Goal: Task Accomplishment & Management: Manage account settings

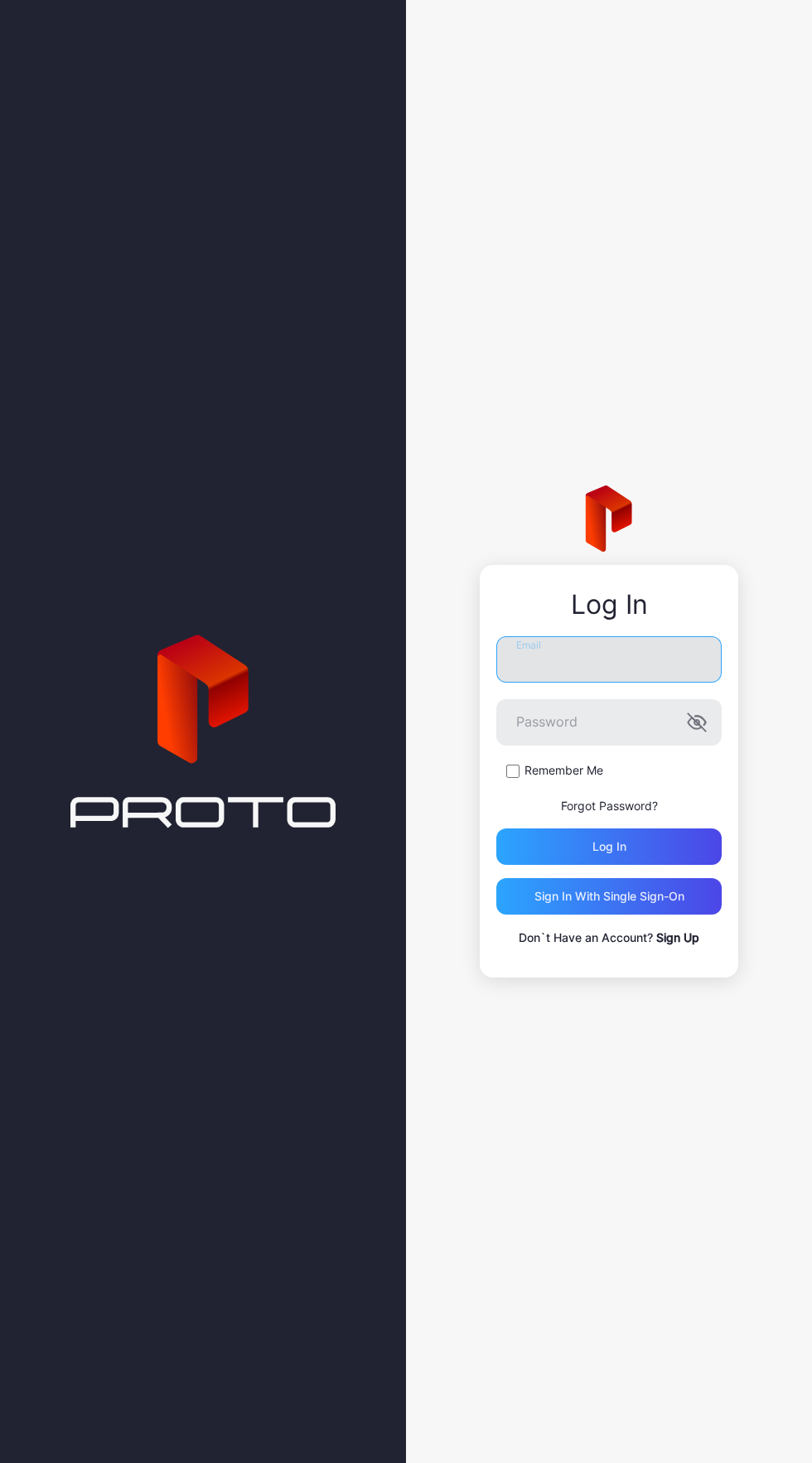
click at [657, 657] on input "Email" at bounding box center [609, 659] width 225 height 46
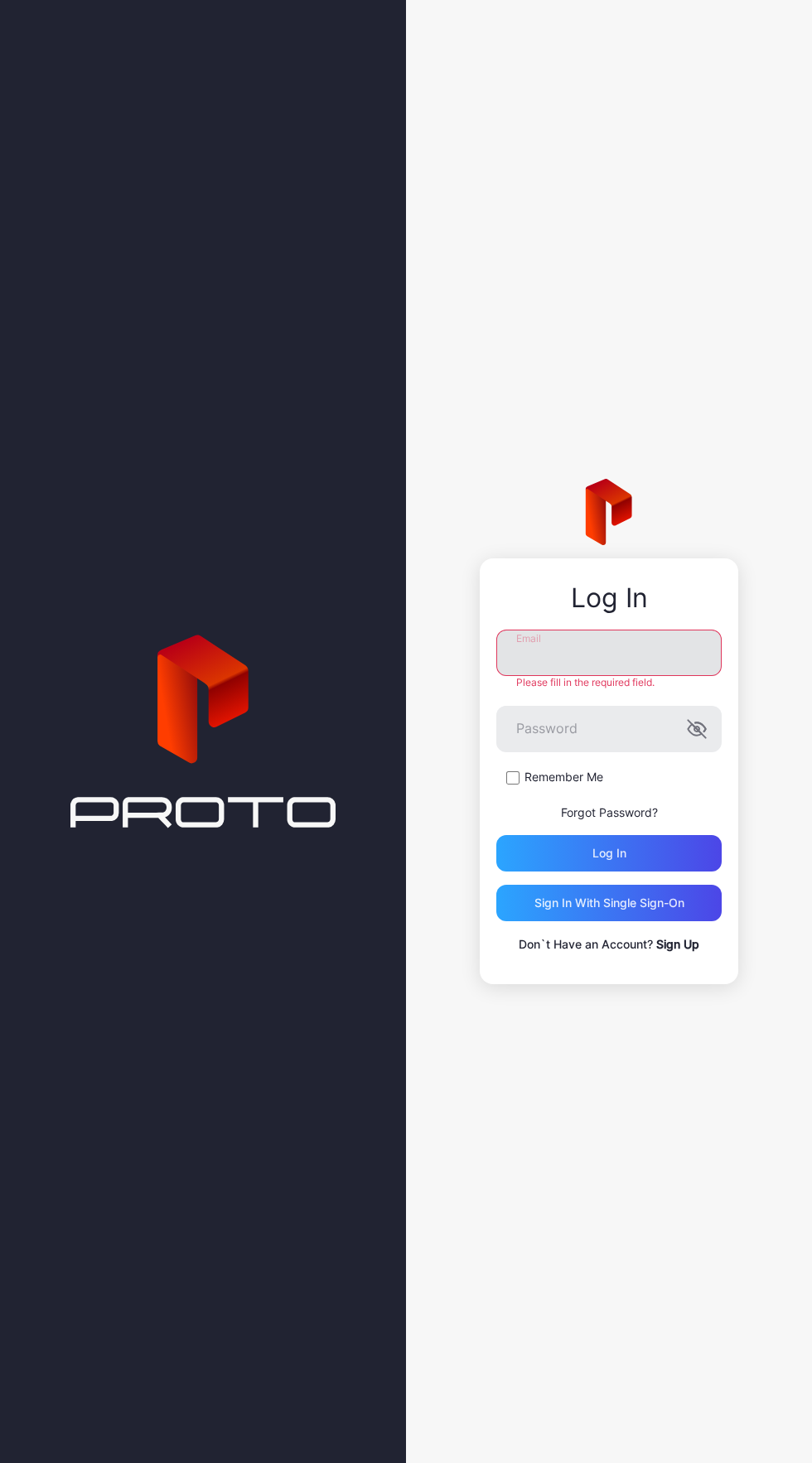
type input "**********"
click at [496, 835] on button "Log in" at bounding box center [609, 853] width 225 height 37
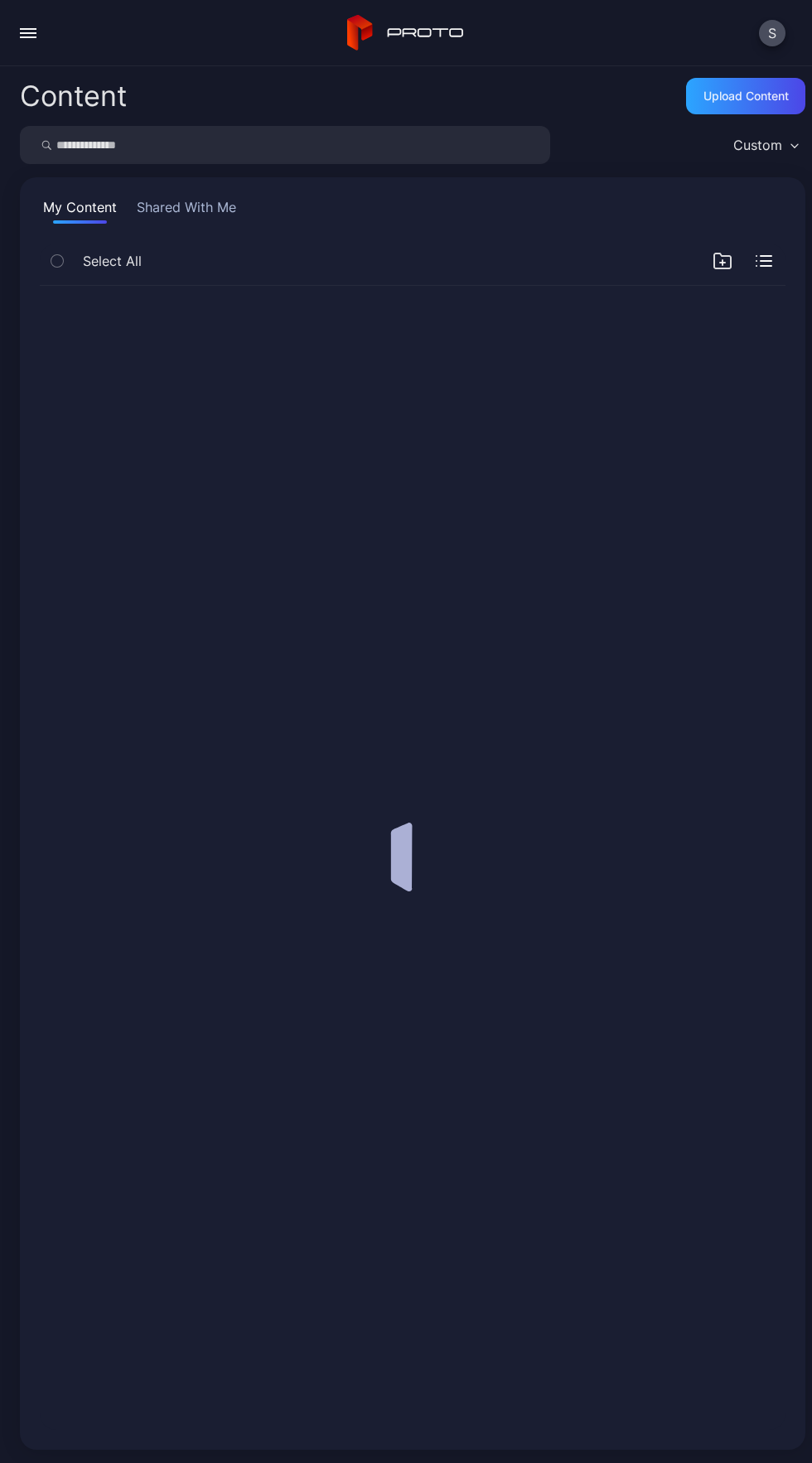
click at [663, 845] on div at bounding box center [412, 858] width 772 height 1170
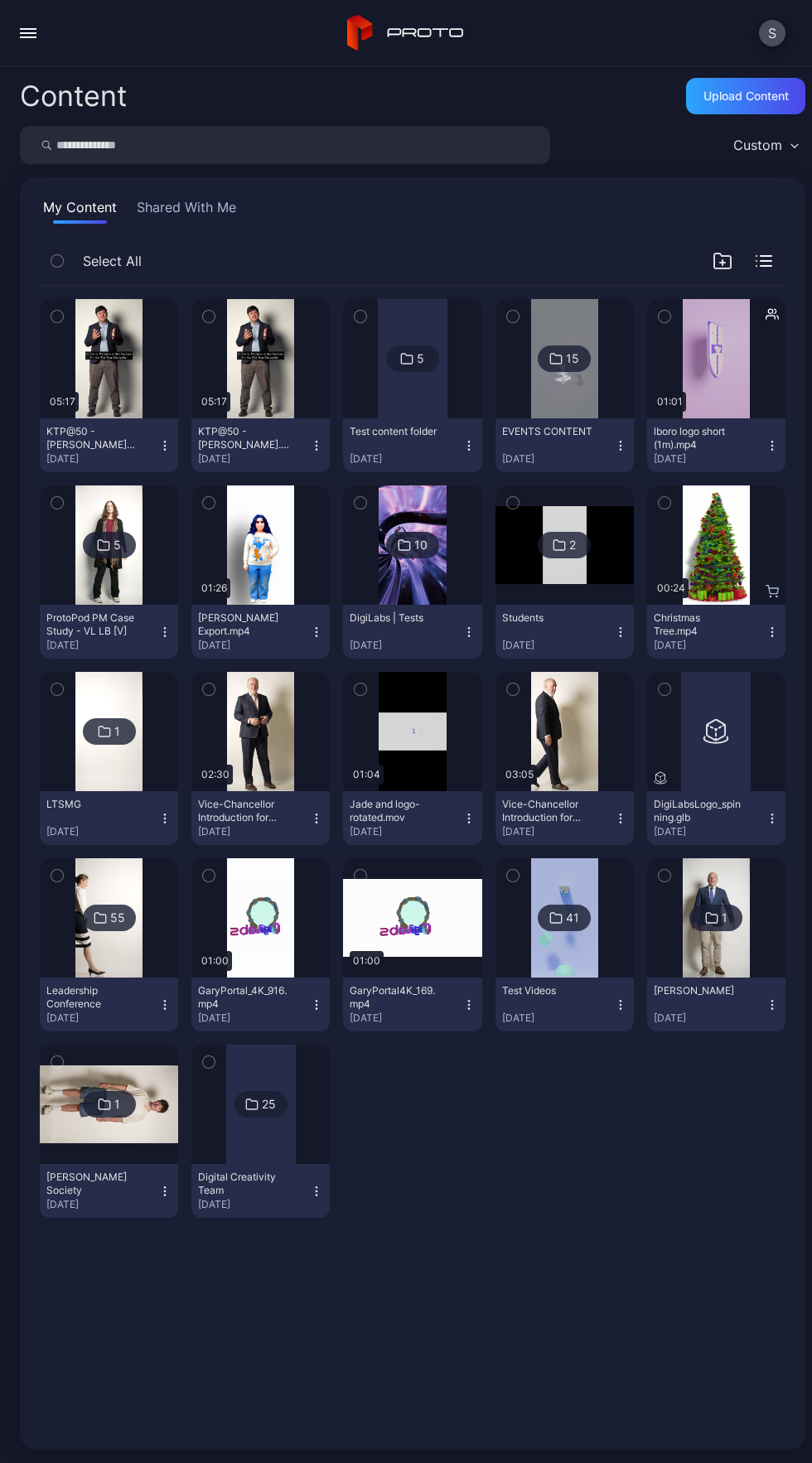
click at [28, 28] on div "button" at bounding box center [28, 29] width 17 height 2
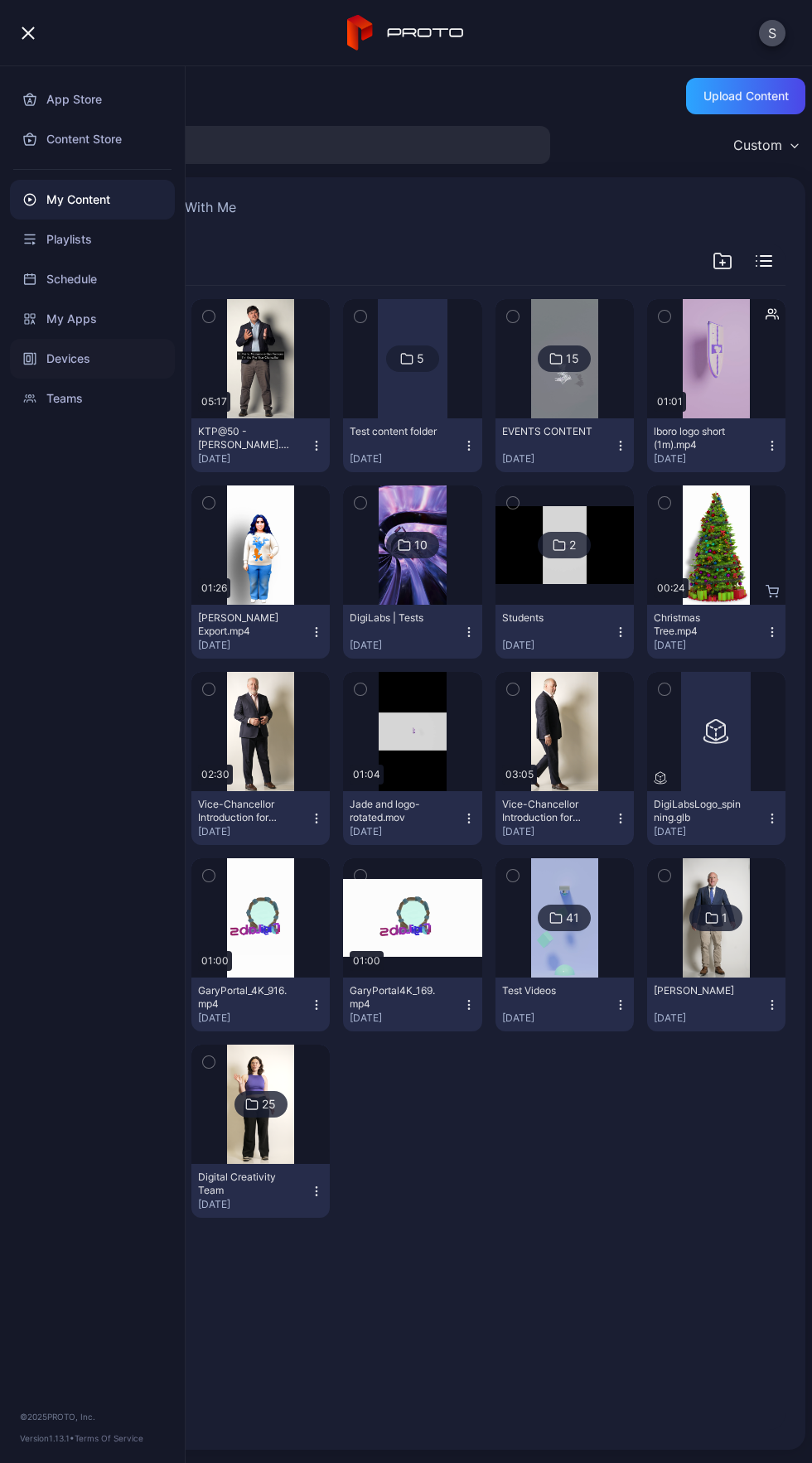
click at [134, 356] on div "Devices" at bounding box center [92, 359] width 165 height 40
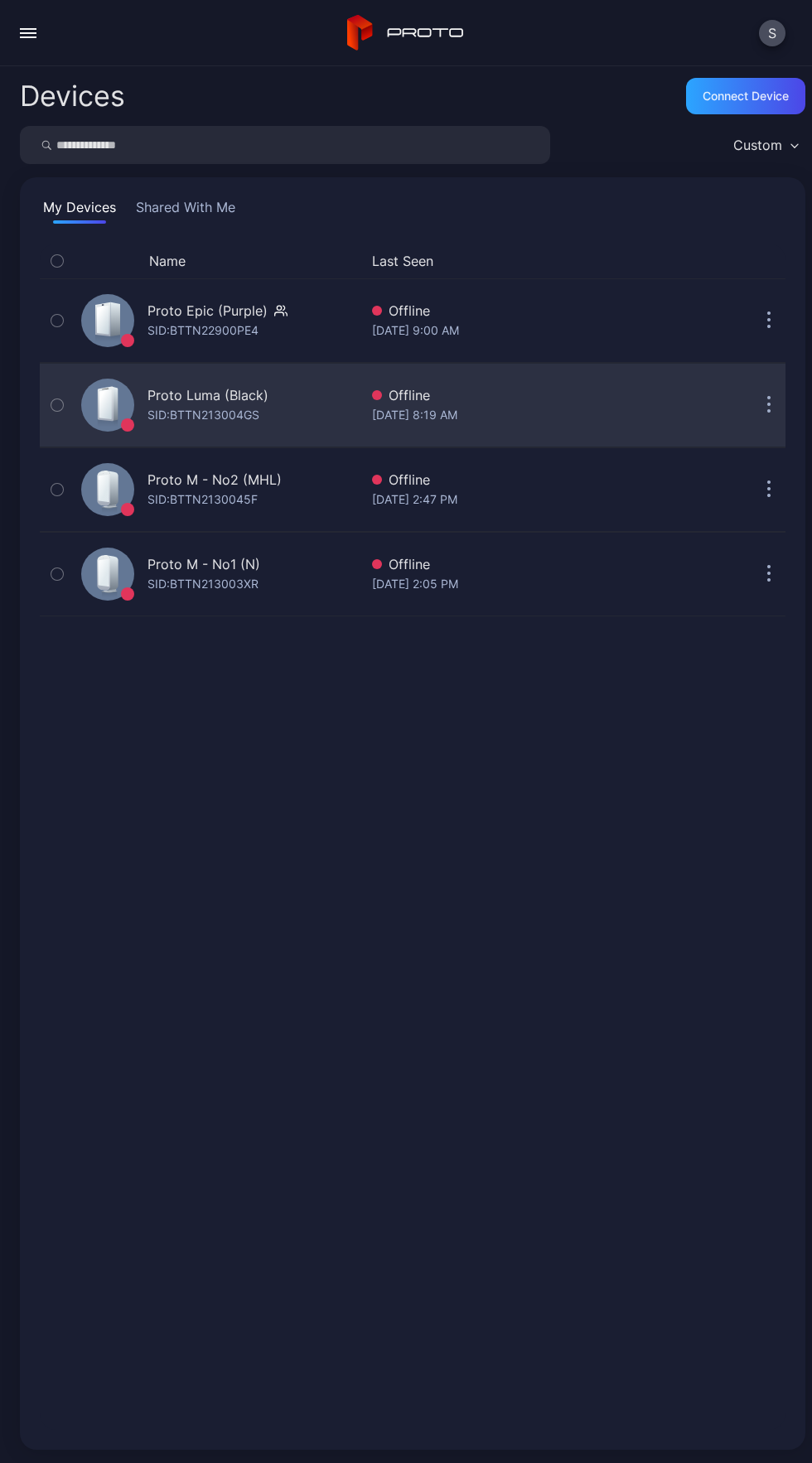
click at [622, 404] on div "Offline" at bounding box center [539, 395] width 334 height 20
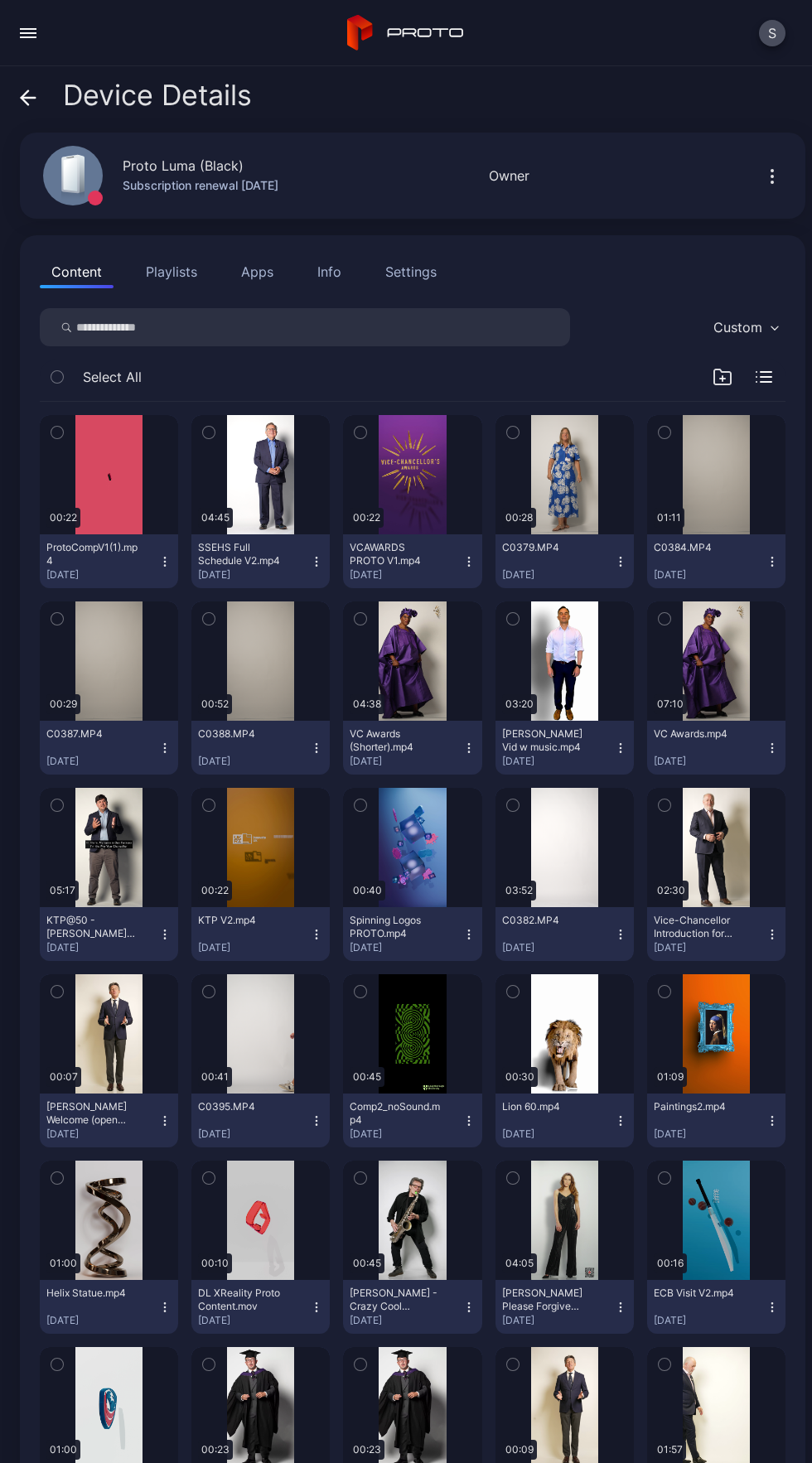
click at [771, 176] on icon "button" at bounding box center [772, 176] width 2 height 2
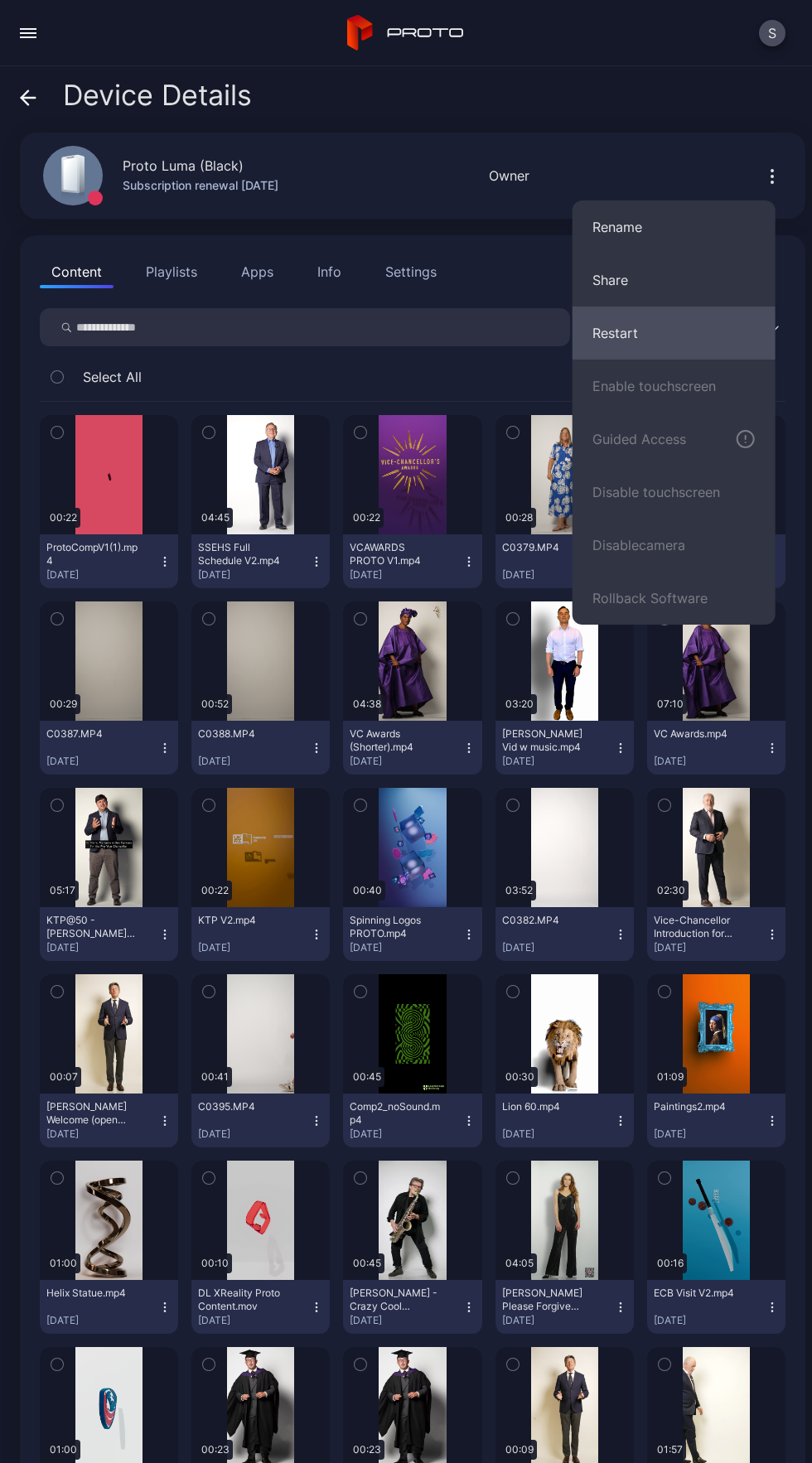
click at [687, 335] on button "Restart" at bounding box center [673, 333] width 203 height 53
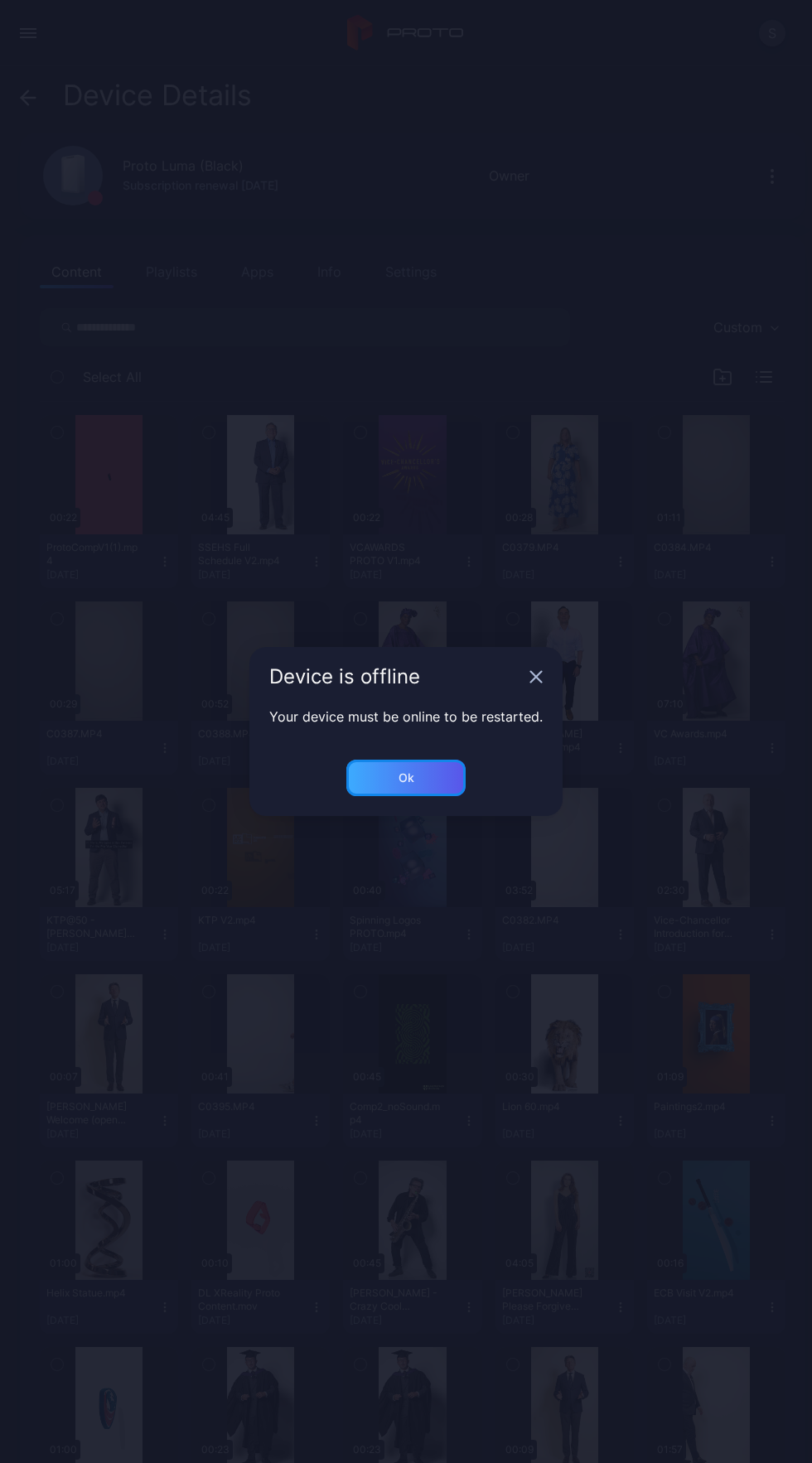
click at [430, 768] on div "Ok" at bounding box center [405, 778] width 120 height 37
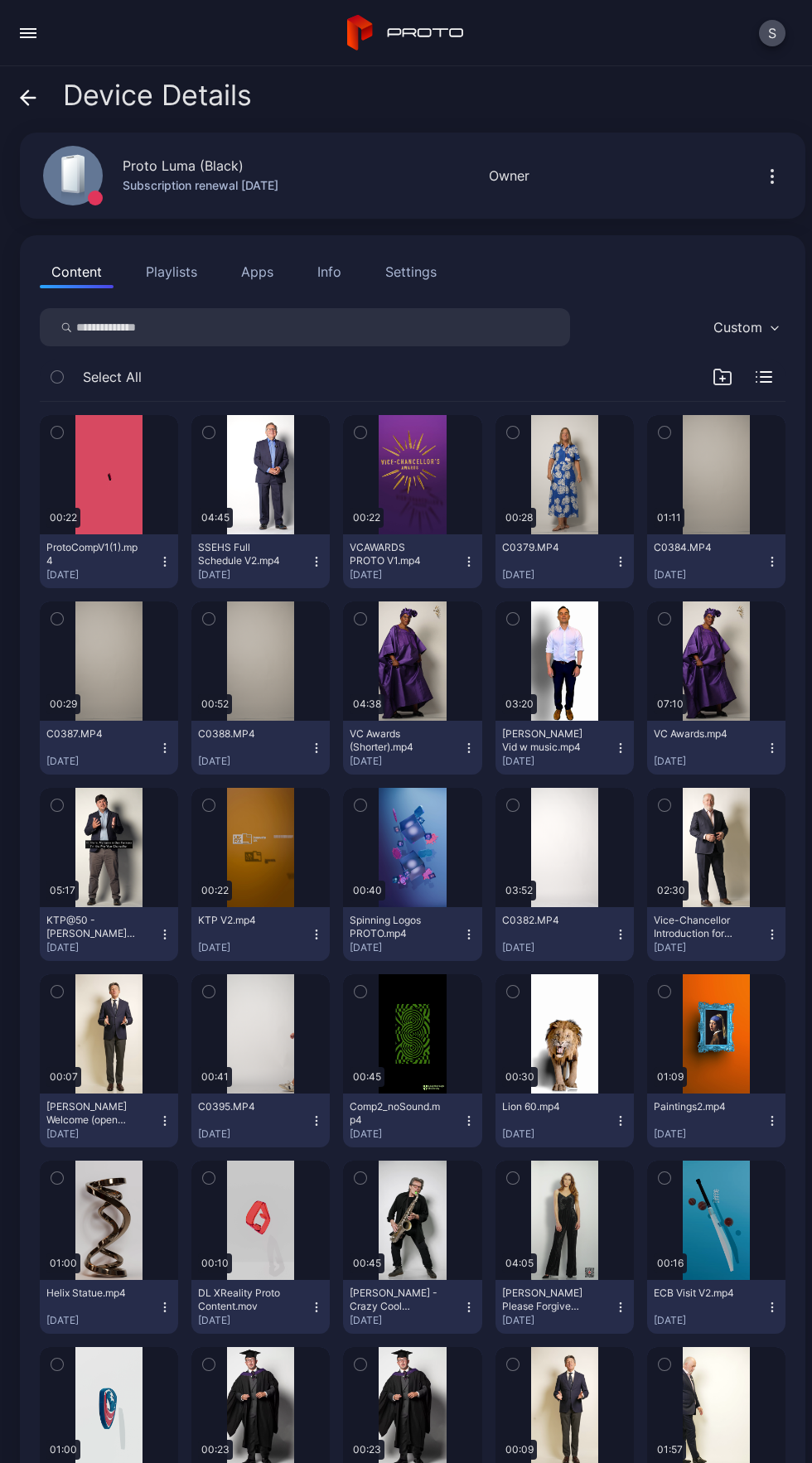
click at [762, 176] on icon "button" at bounding box center [772, 176] width 20 height 20
click at [771, 176] on icon "button" at bounding box center [772, 176] width 2 height 2
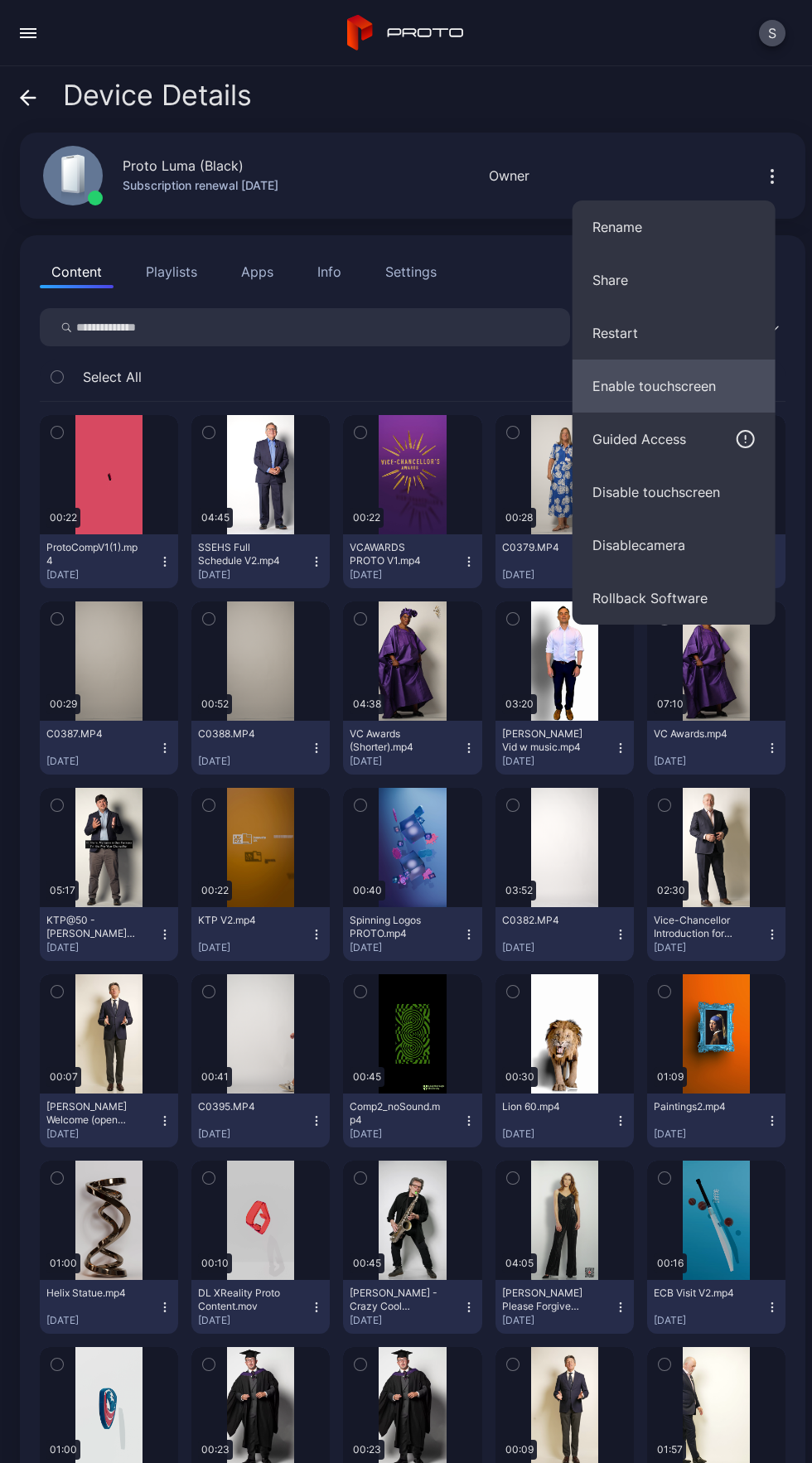
click at [693, 391] on button "Enable touchscreen" at bounding box center [673, 386] width 203 height 53
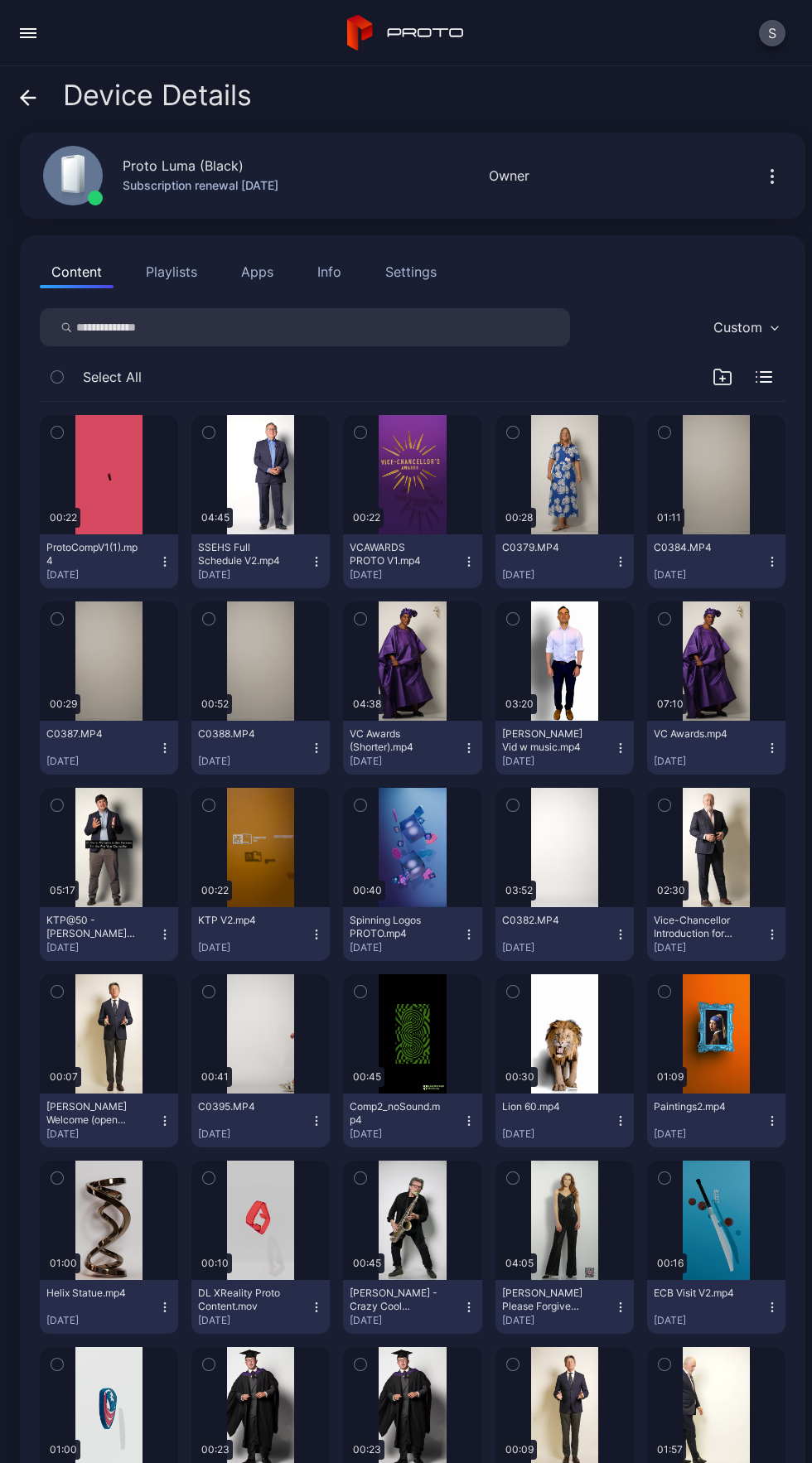
click at [747, 226] on div "Device Details Proto Luma (Black) Subscription renewal Dec 19, 2027 Online Last…" at bounding box center [406, 764] width 812 height 1397
click at [771, 176] on icon "button" at bounding box center [772, 176] width 2 height 2
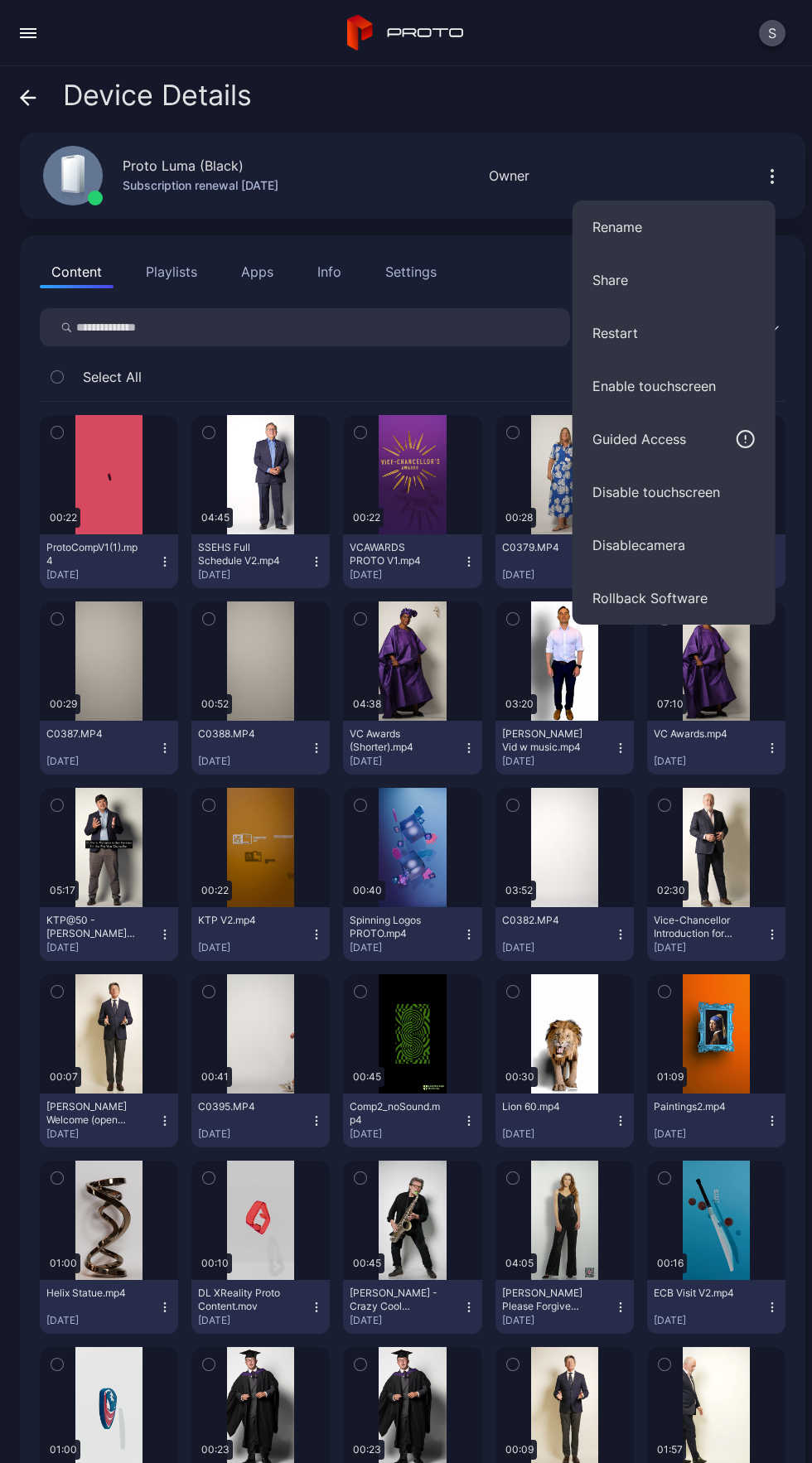
click at [24, 99] on icon at bounding box center [28, 97] width 17 height 17
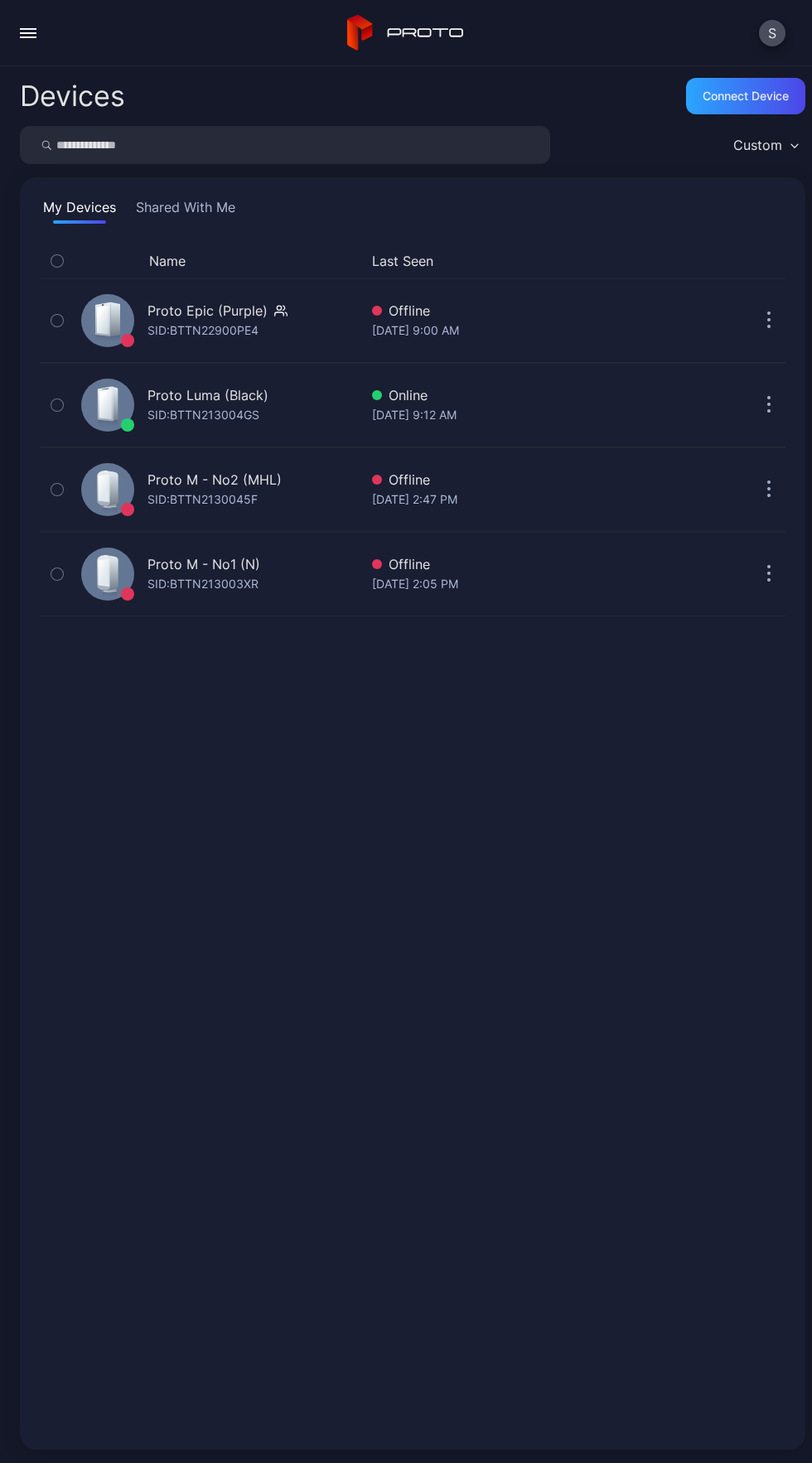
click at [28, 32] on div "button" at bounding box center [28, 33] width 17 height 2
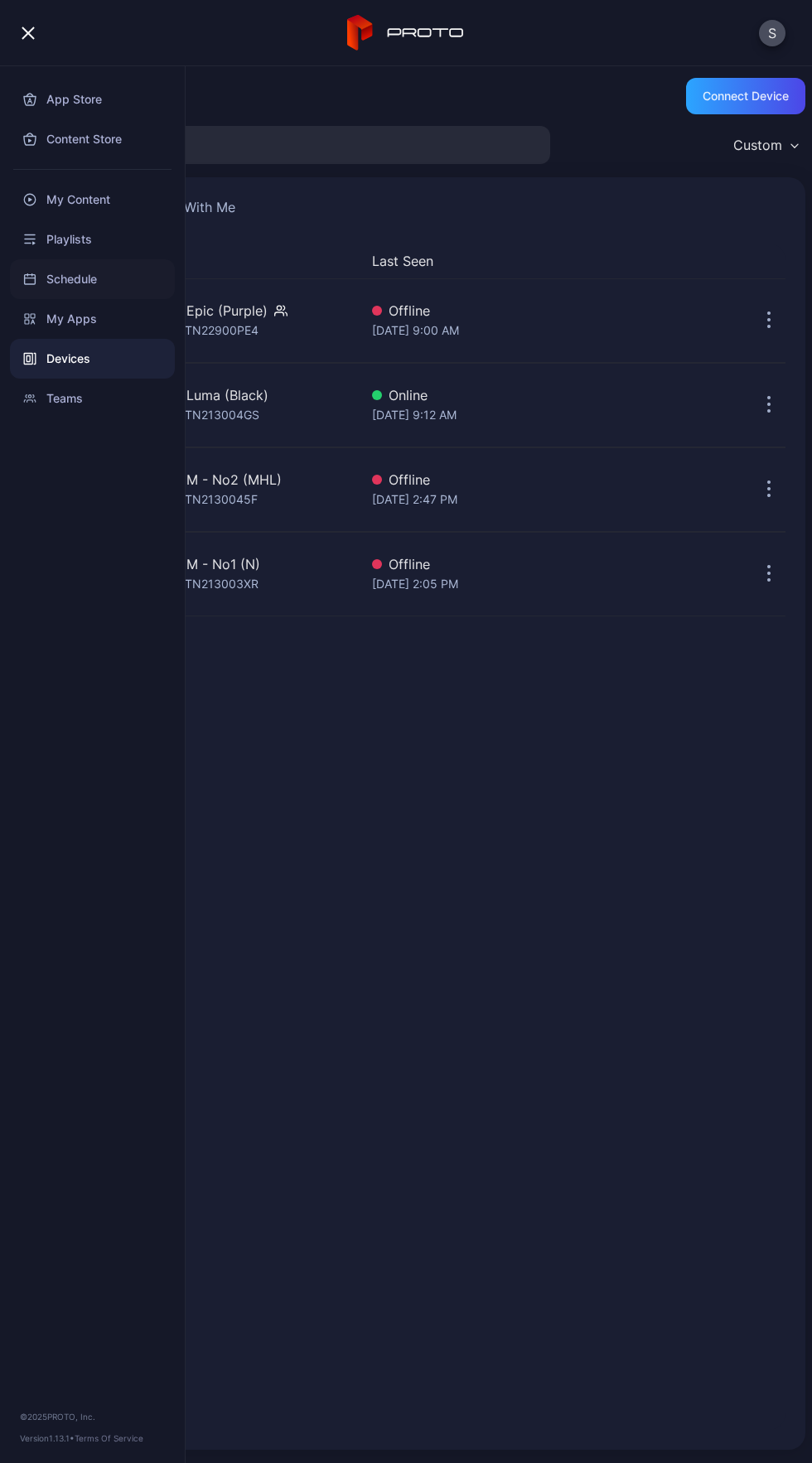
click at [139, 277] on div "Schedule" at bounding box center [92, 279] width 165 height 40
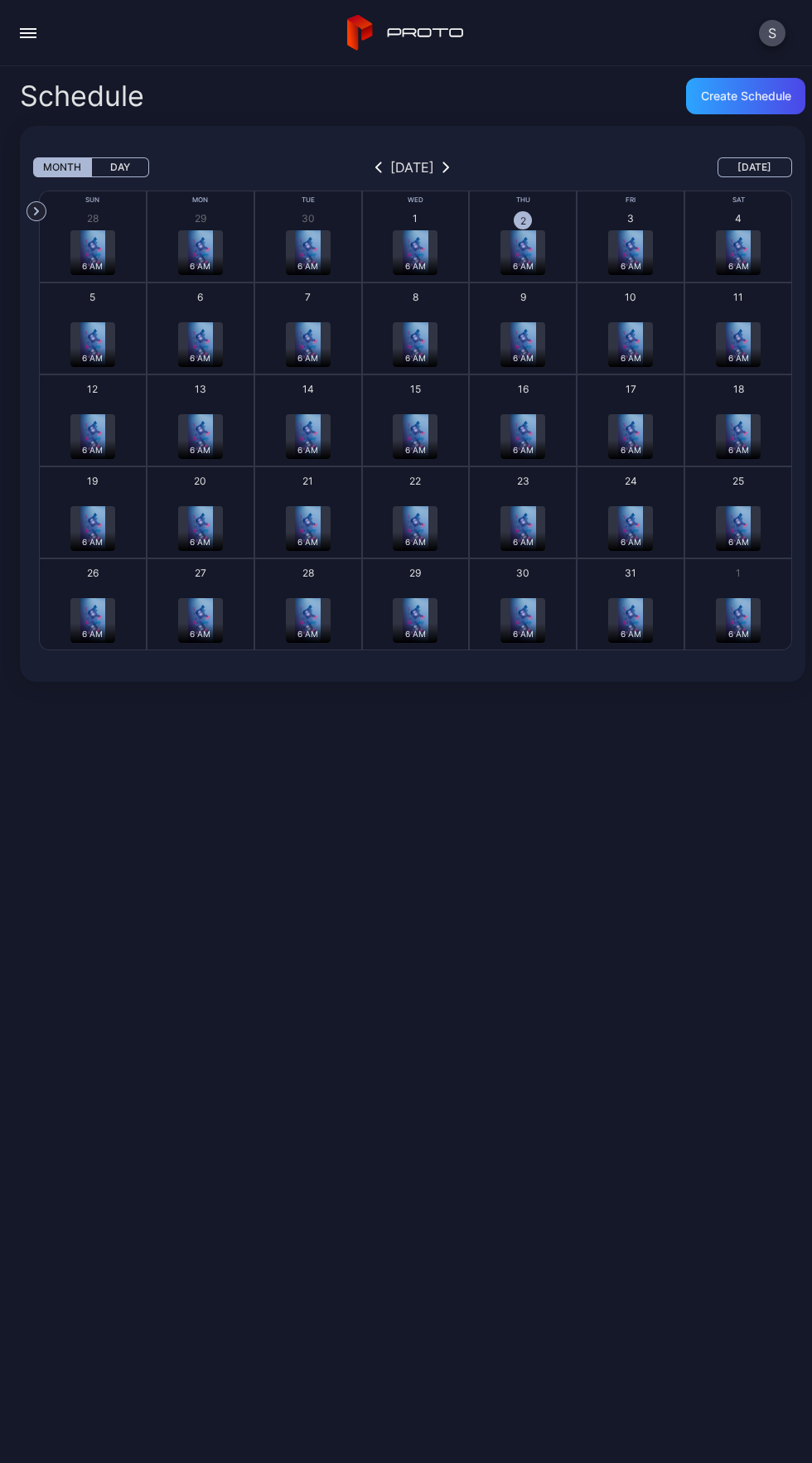
click at [29, 32] on div "button" at bounding box center [28, 33] width 17 height 2
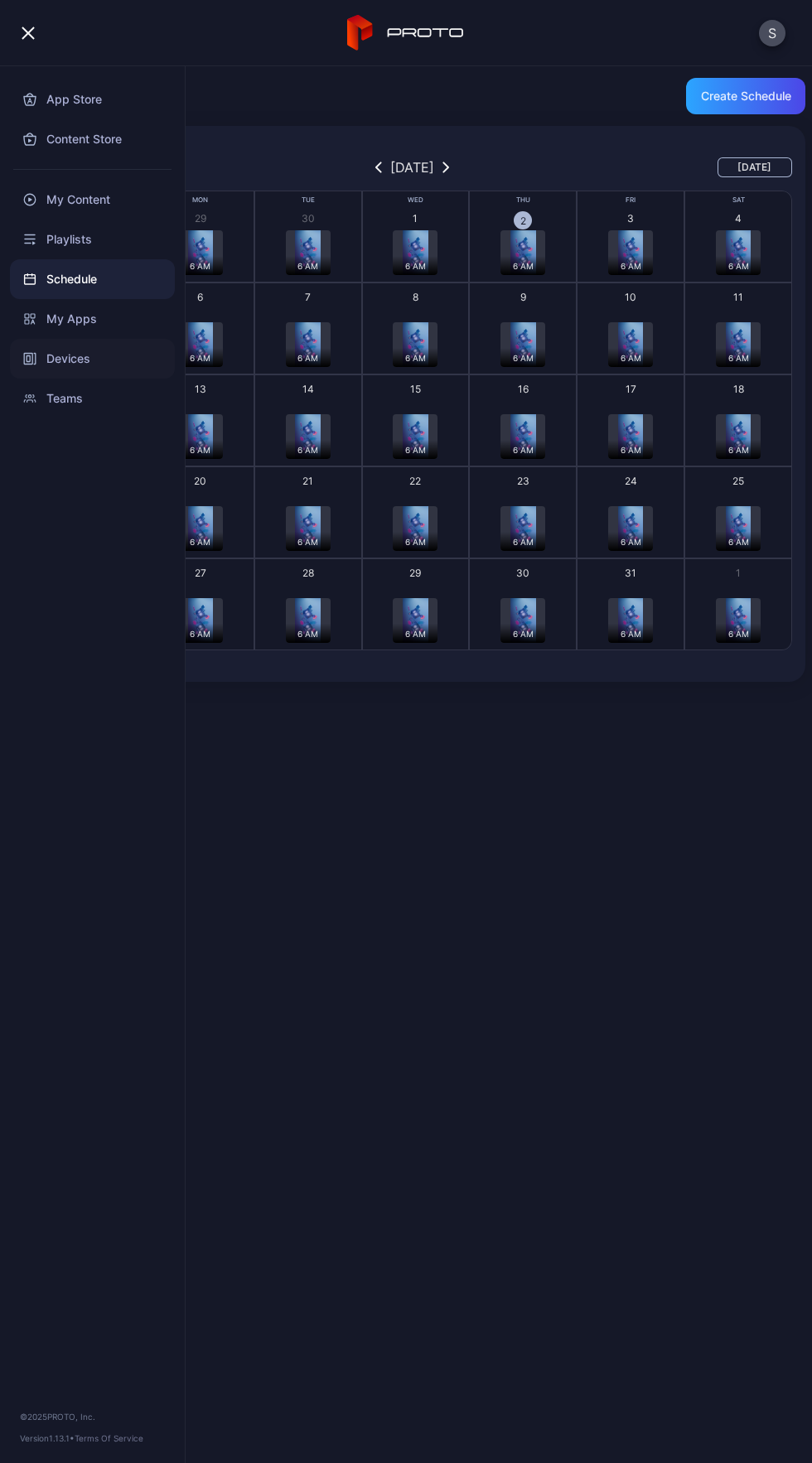
click at [134, 339] on div "Devices" at bounding box center [92, 359] width 165 height 40
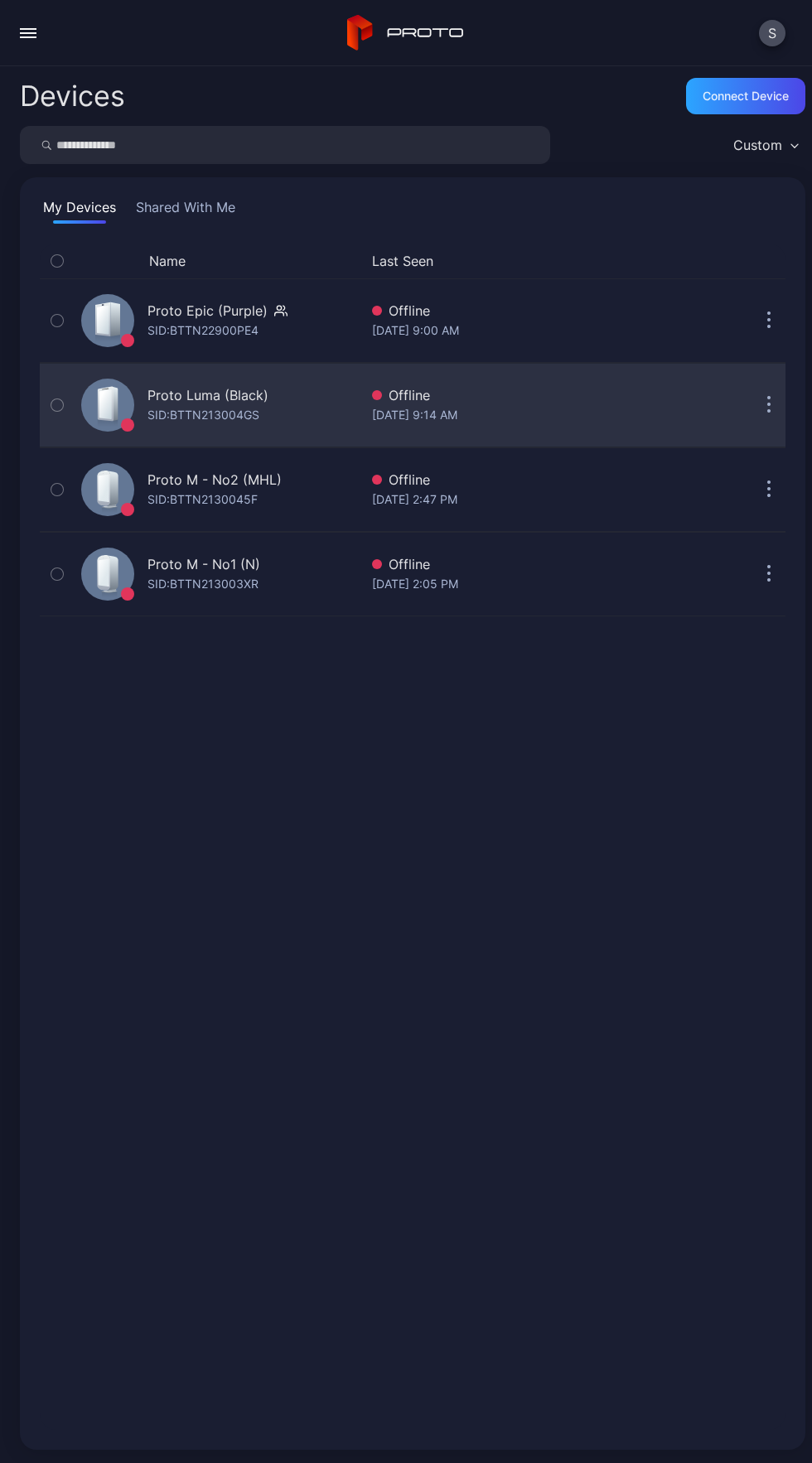
click at [759, 405] on button "button" at bounding box center [768, 405] width 33 height 33
click at [767, 405] on icon "button" at bounding box center [768, 406] width 3 height 3
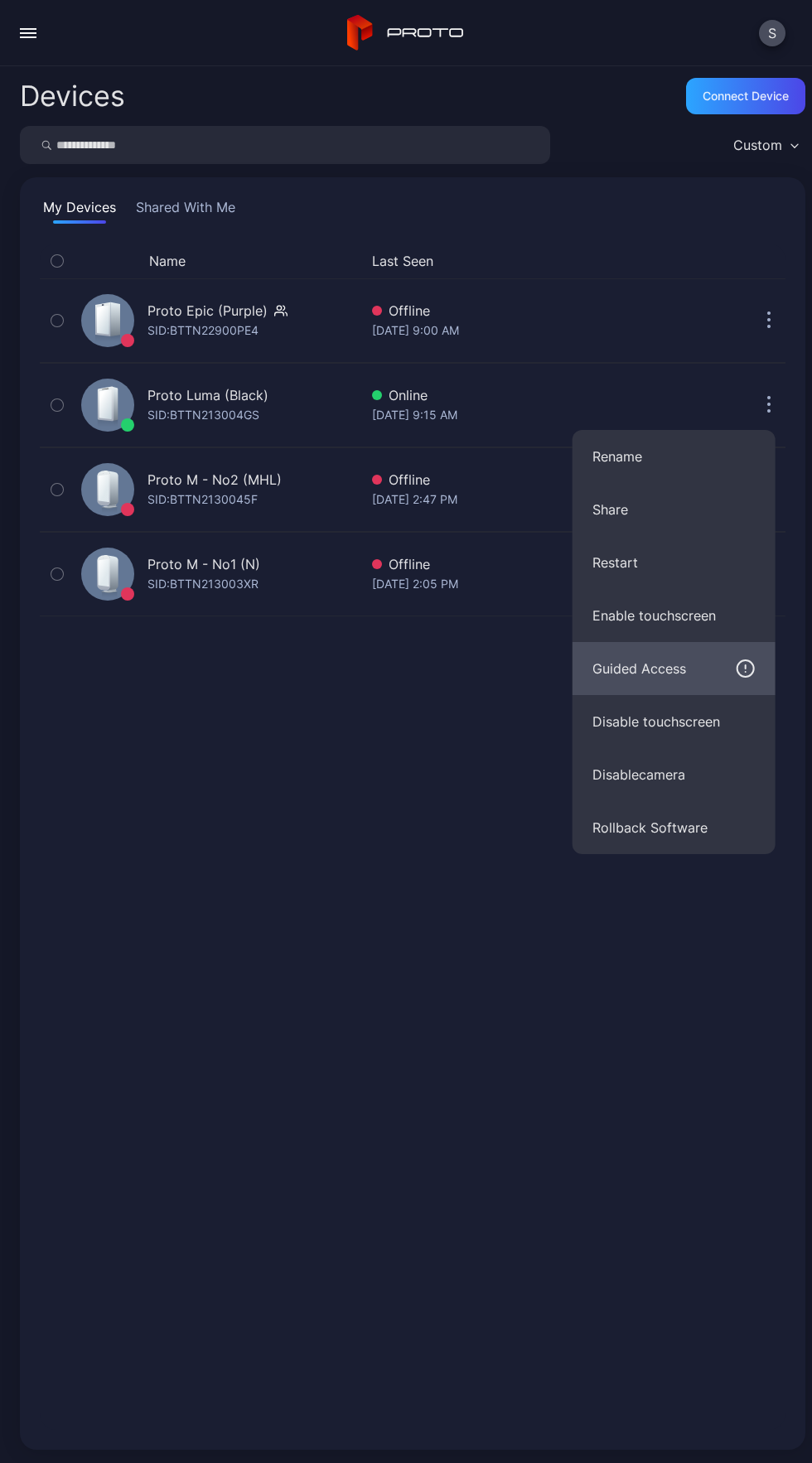
click at [764, 660] on button "Guided Access" at bounding box center [673, 668] width 203 height 53
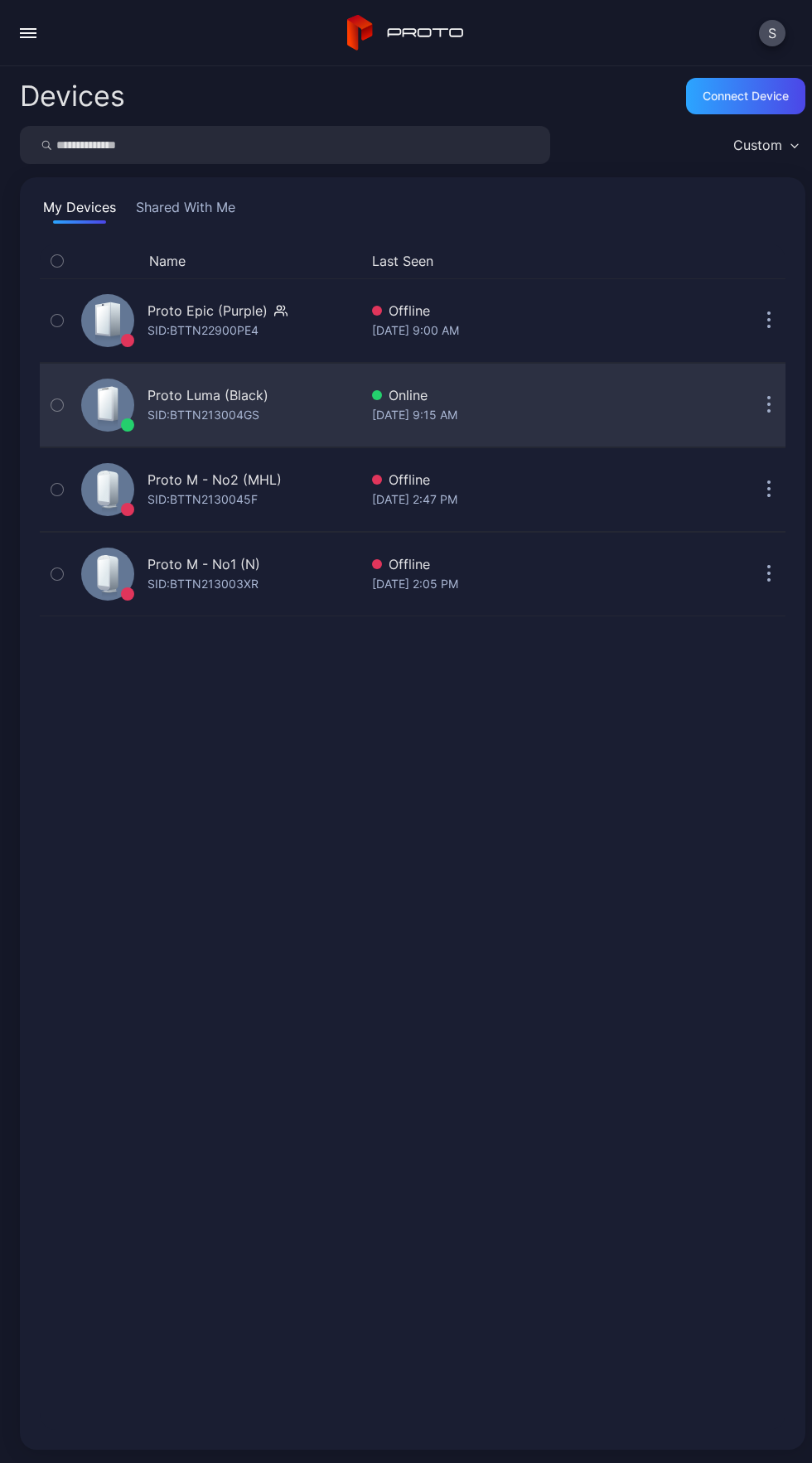
click at [767, 397] on icon "button" at bounding box center [768, 397] width 3 height 3
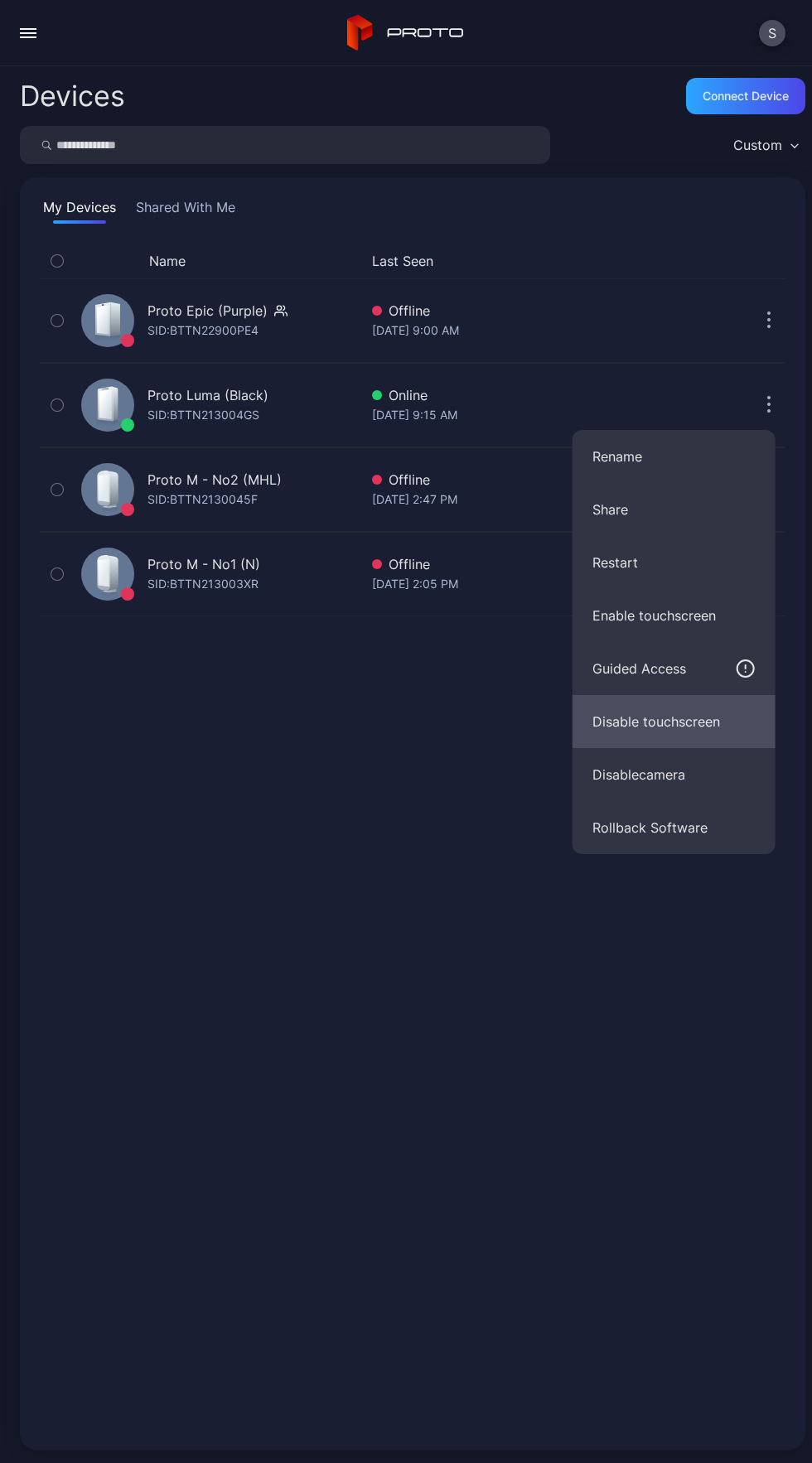
click at [741, 736] on button "Disable touchscreen" at bounding box center [673, 721] width 203 height 53
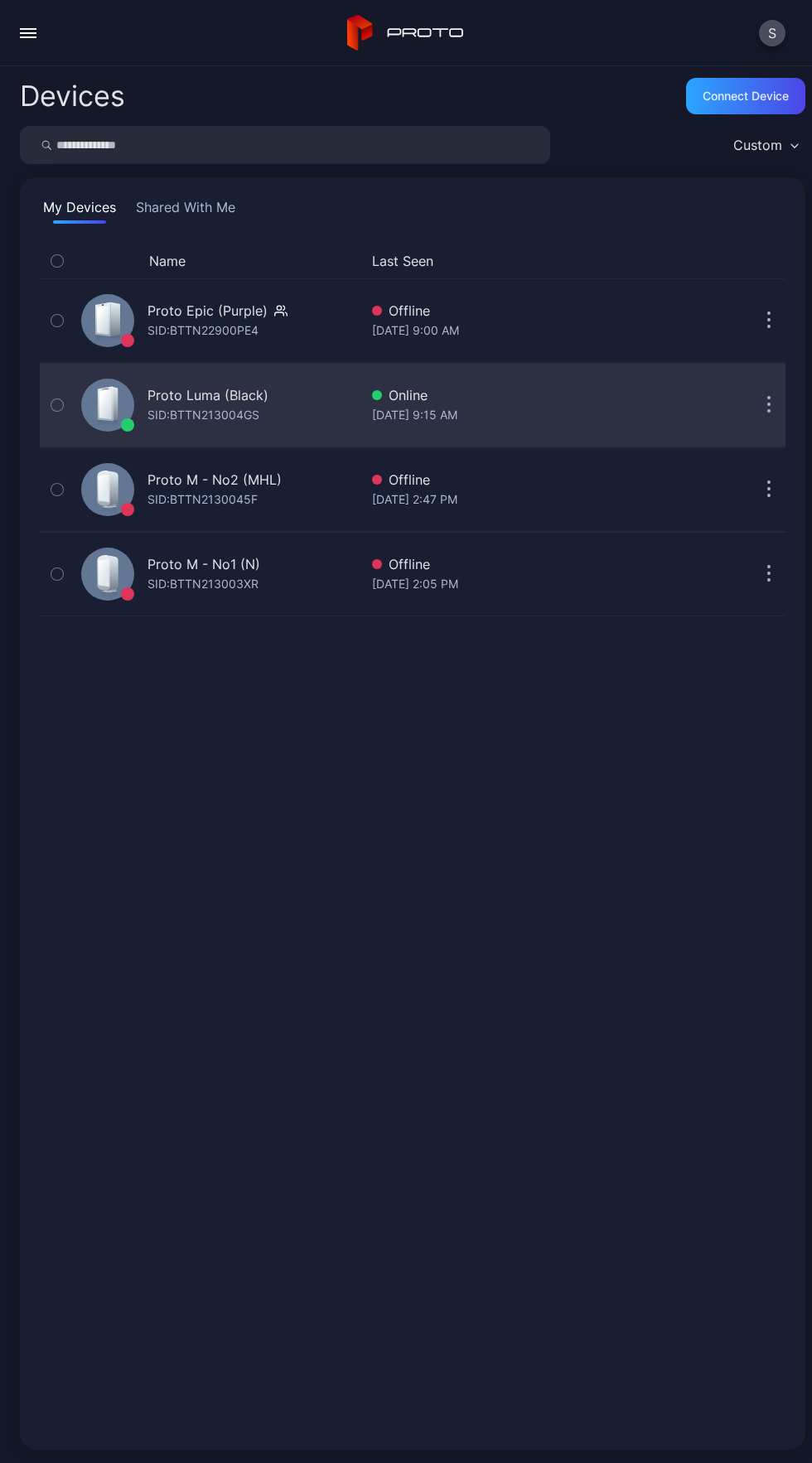
click at [767, 397] on icon "button" at bounding box center [768, 397] width 3 height 3
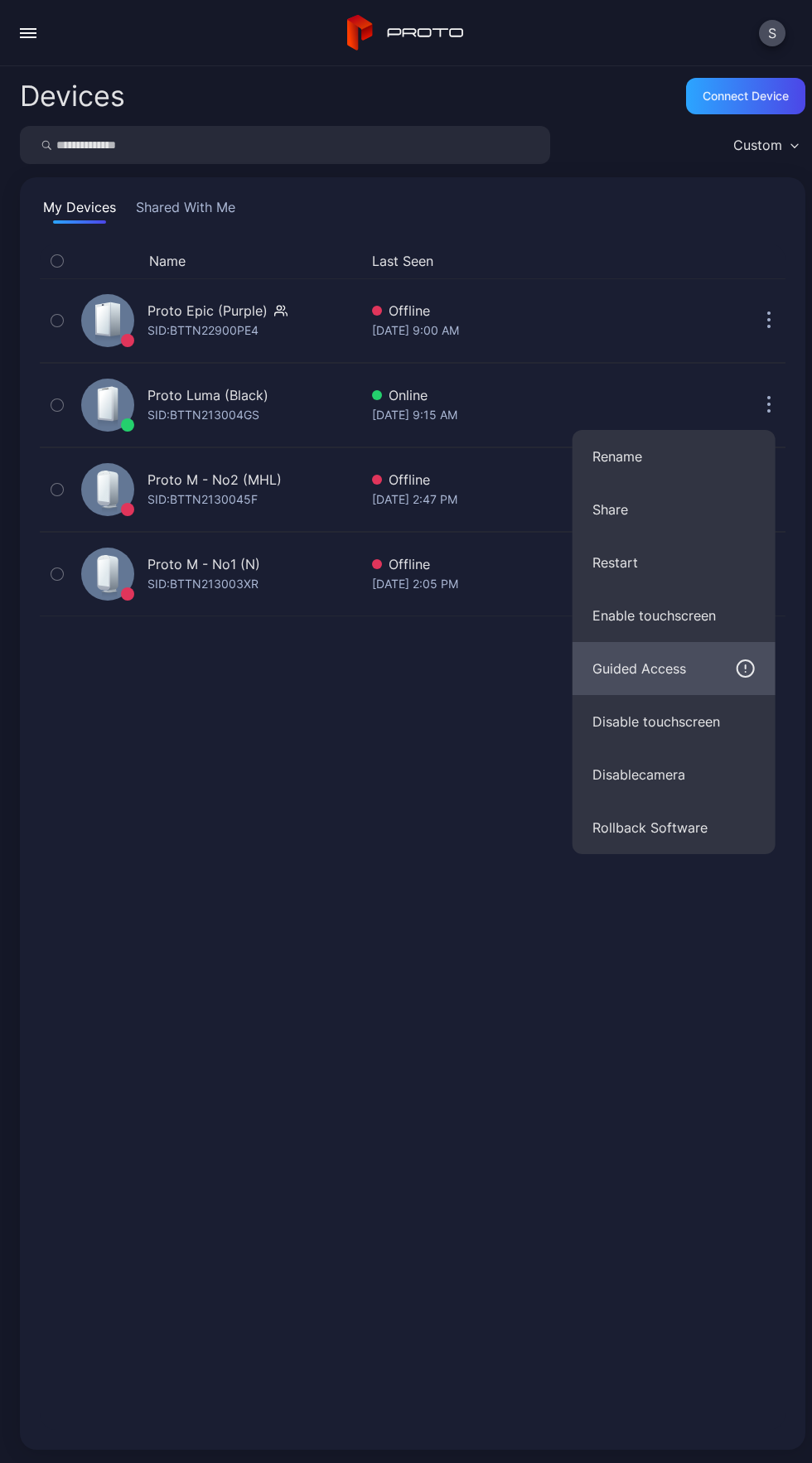
click at [690, 673] on div "Guided Access" at bounding box center [673, 668] width 163 height 20
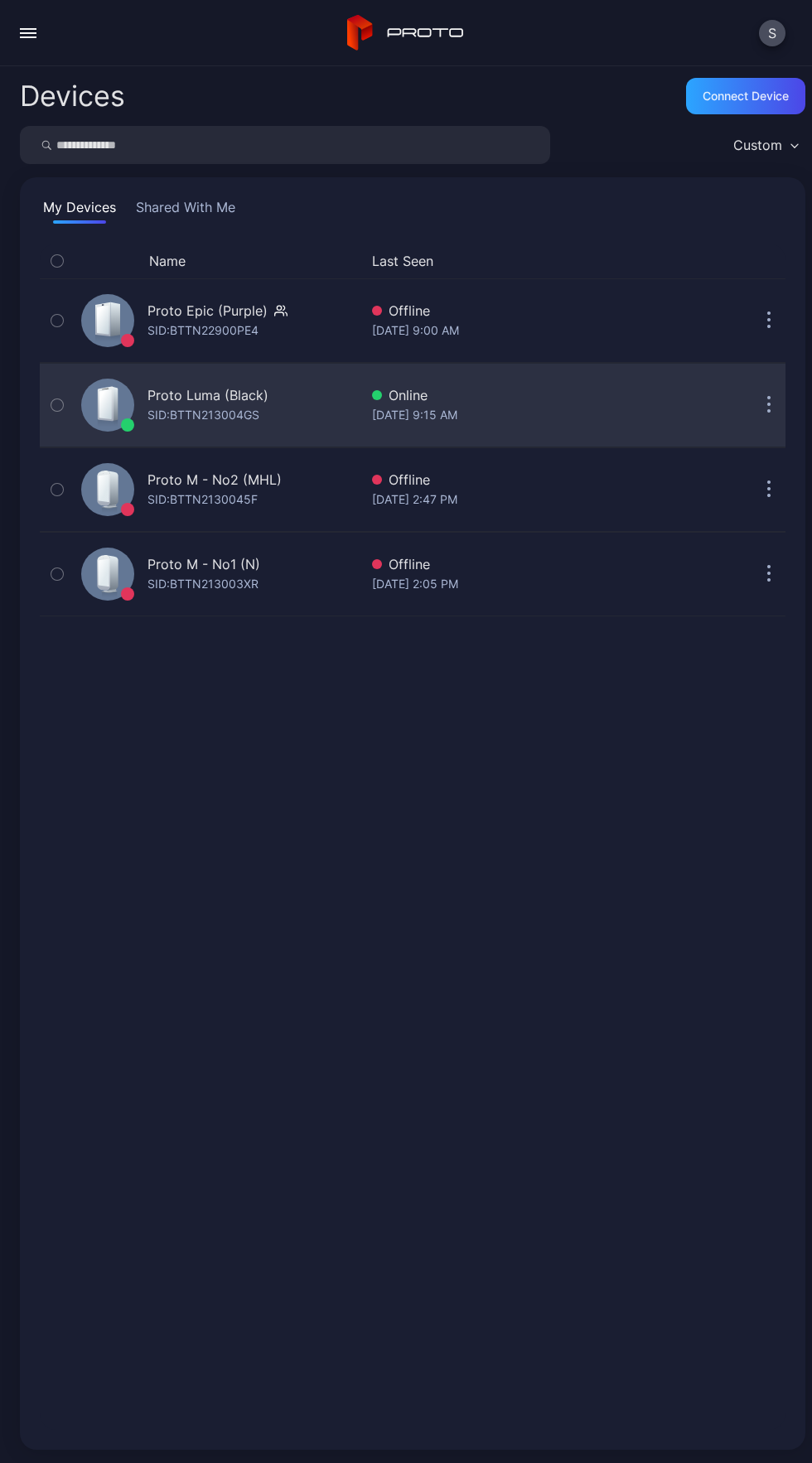
click at [767, 397] on icon "button" at bounding box center [768, 397] width 3 height 3
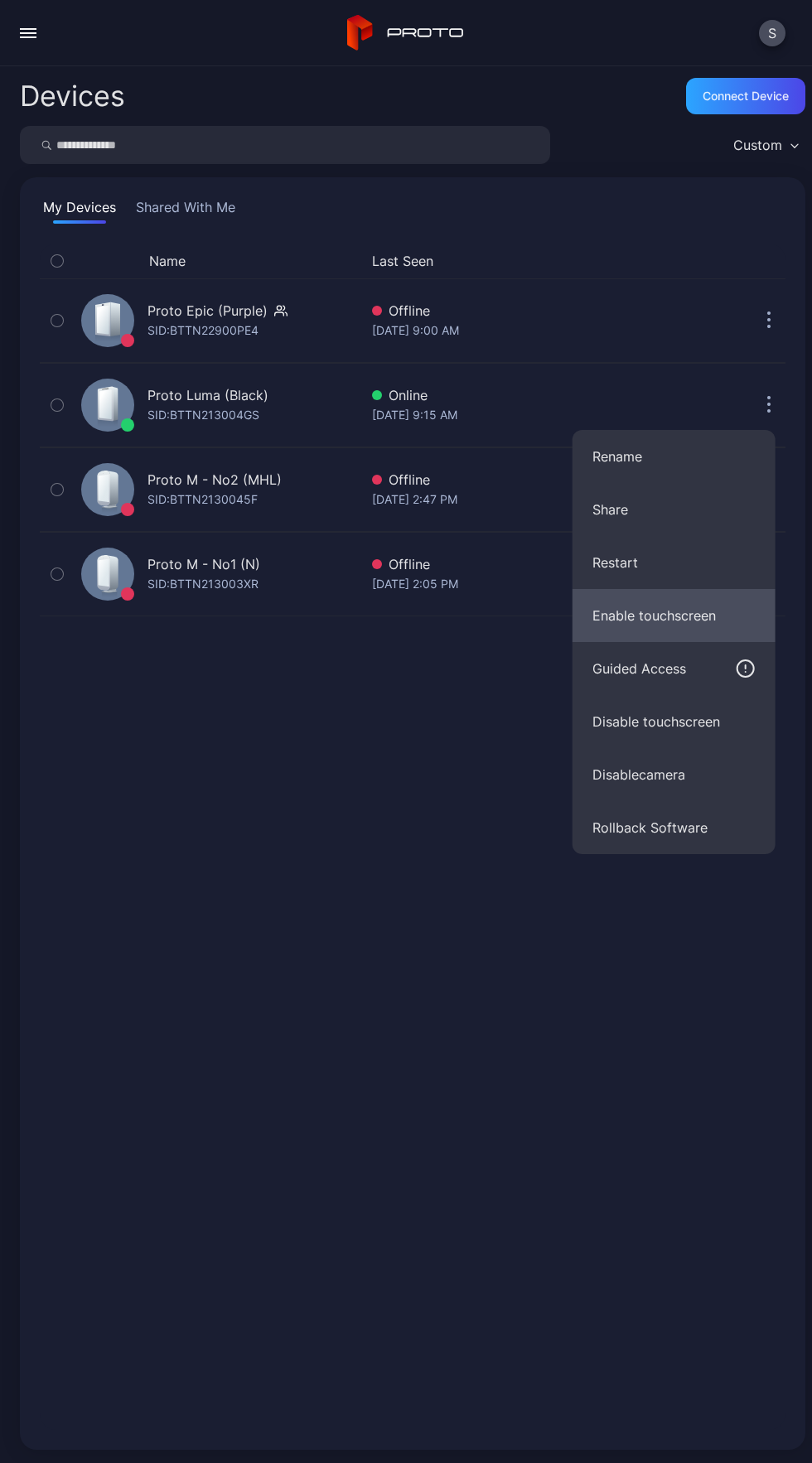
click at [716, 596] on button "Enable touchscreen" at bounding box center [673, 615] width 203 height 53
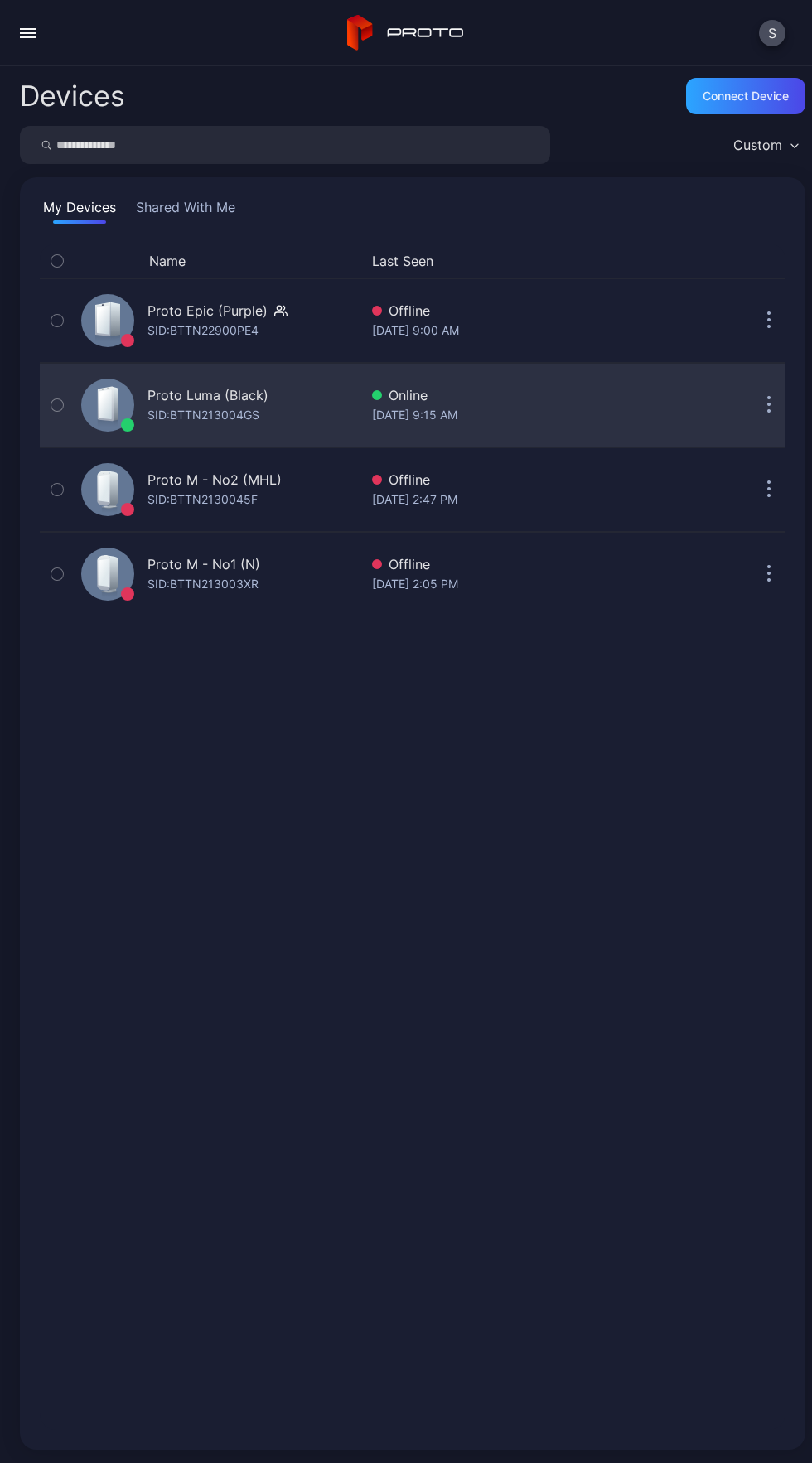
click at [767, 413] on icon "button" at bounding box center [768, 413] width 3 height 3
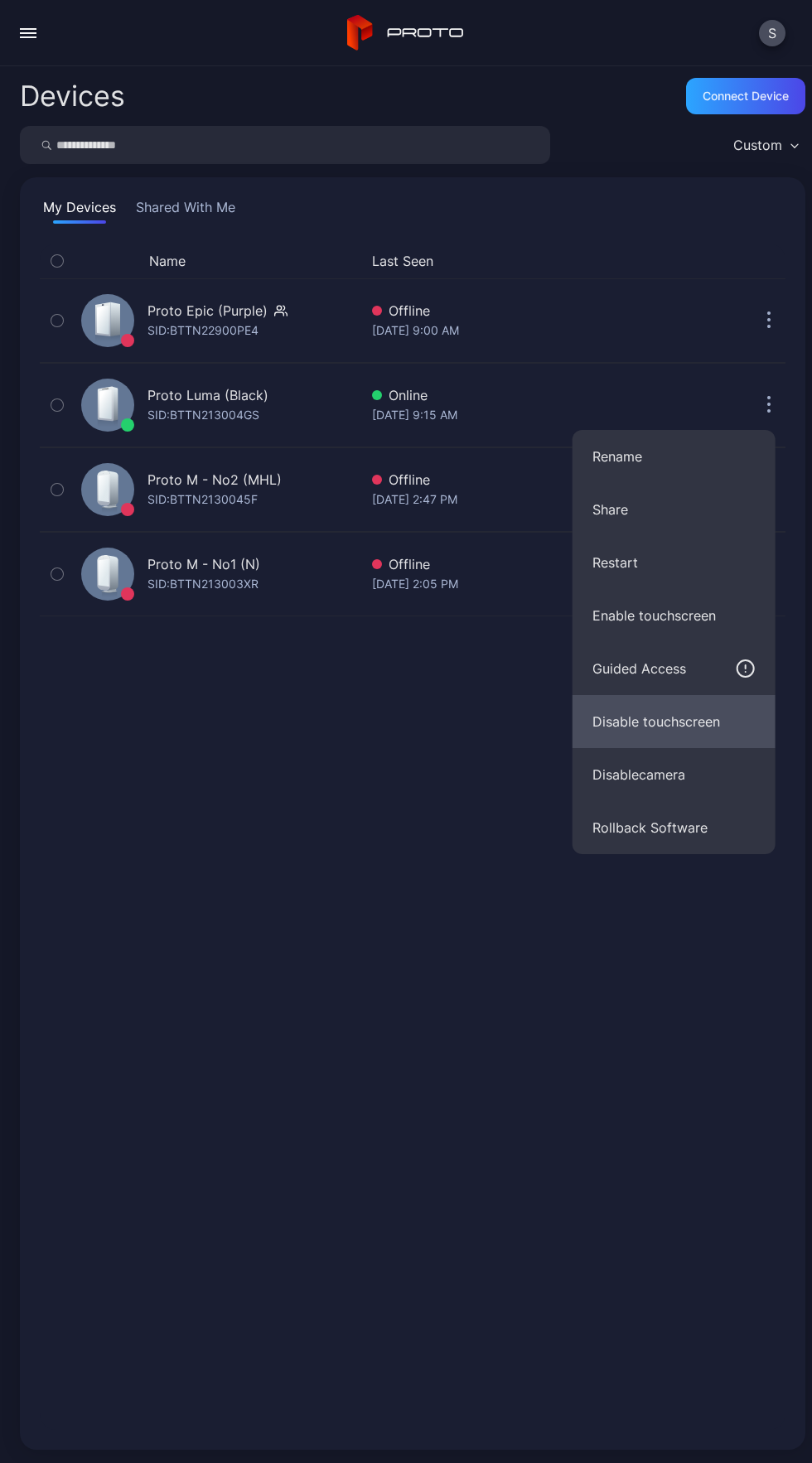
click at [688, 721] on button "Disable touchscreen" at bounding box center [673, 721] width 203 height 53
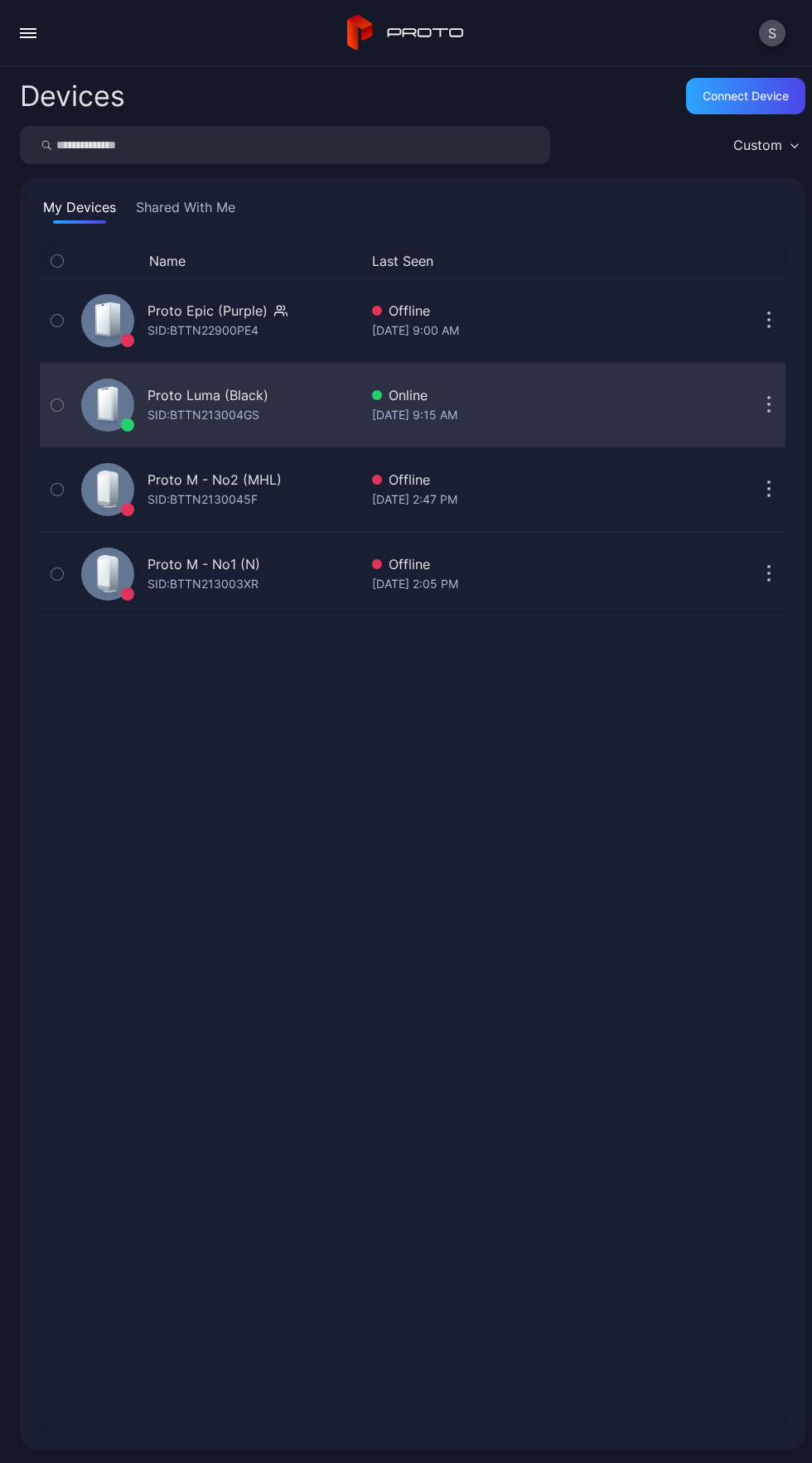
click at [224, 418] on div "SID: BTTN213004GS" at bounding box center [203, 415] width 112 height 20
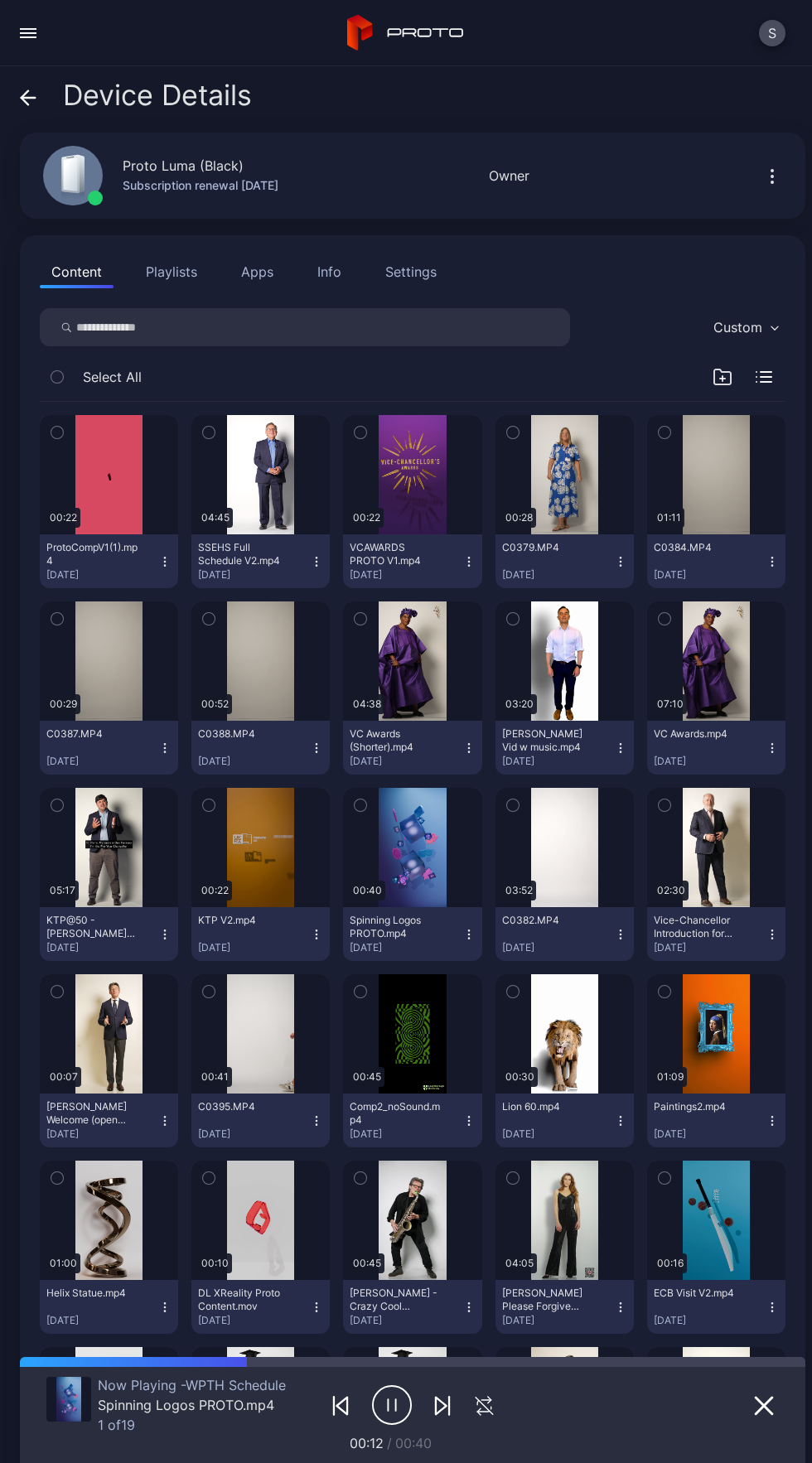
click at [475, 1406] on icon "button" at bounding box center [484, 1405] width 17 height 17
click at [197, 256] on button "Playlists" at bounding box center [171, 272] width 74 height 33
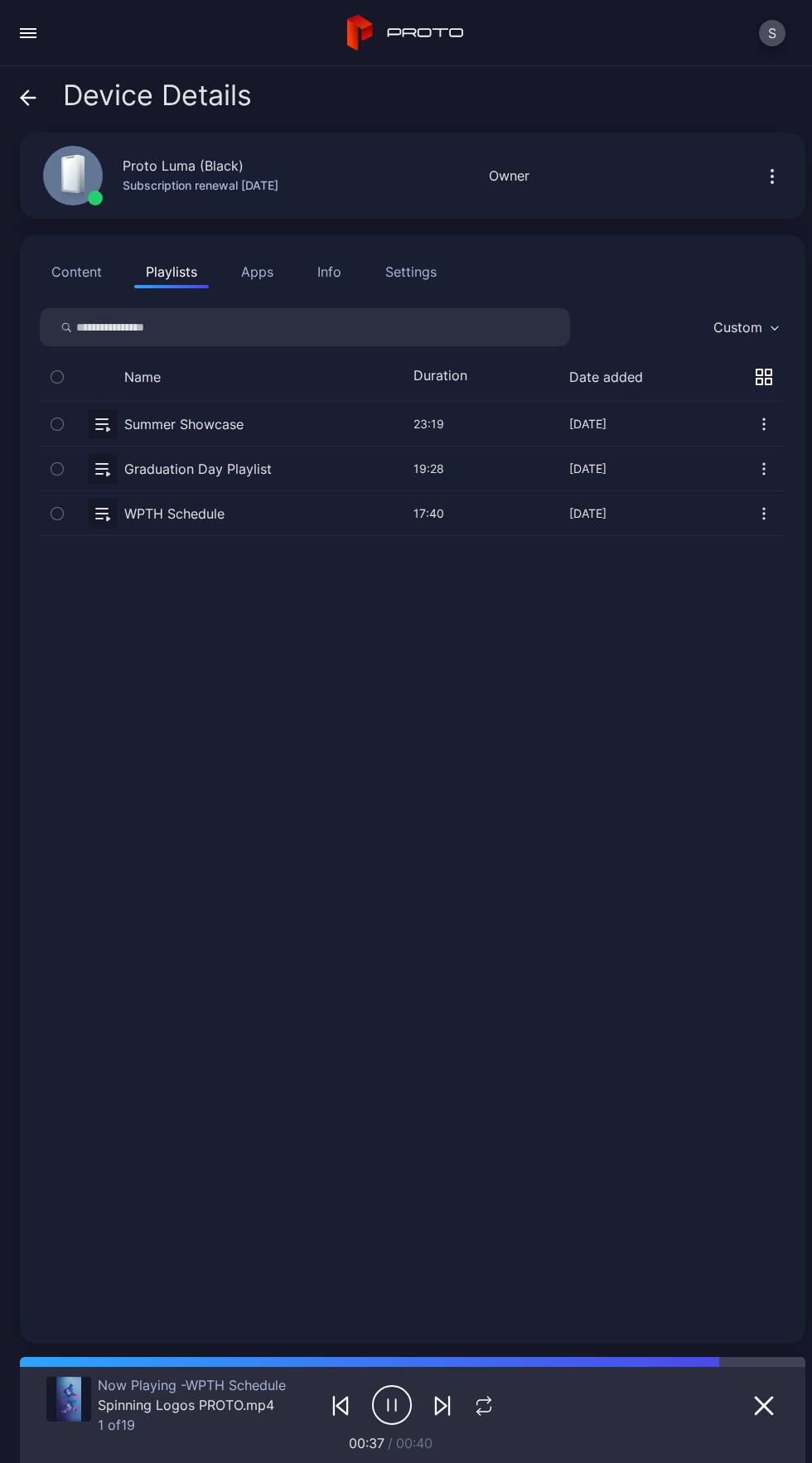
click at [261, 523] on button "button" at bounding box center [413, 513] width 746 height 44
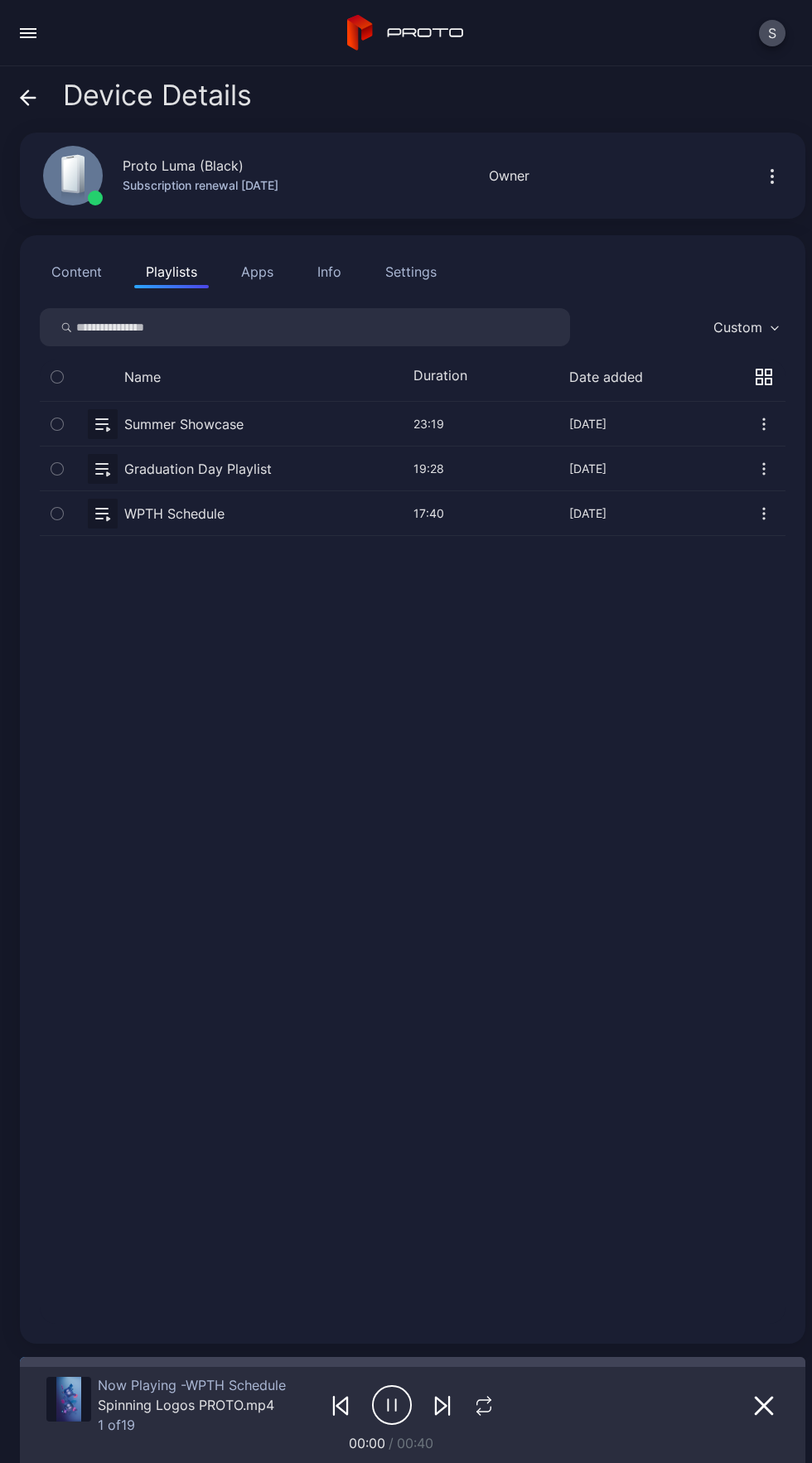
click at [217, 513] on button "button" at bounding box center [413, 513] width 746 height 44
click at [193, 503] on button "button" at bounding box center [413, 513] width 746 height 44
